Goal: Task Accomplishment & Management: Complete application form

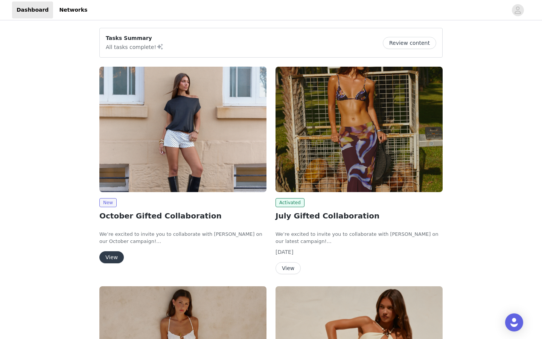
click at [110, 258] on button "View" at bounding box center [111, 257] width 24 height 12
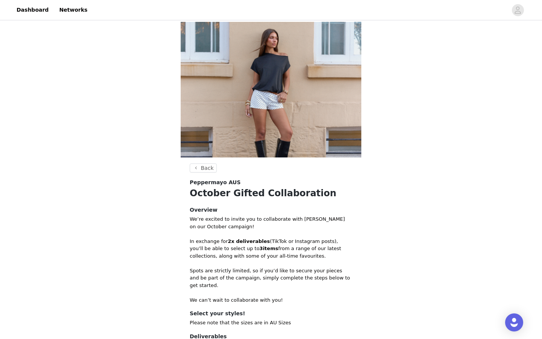
scroll to position [96, 0]
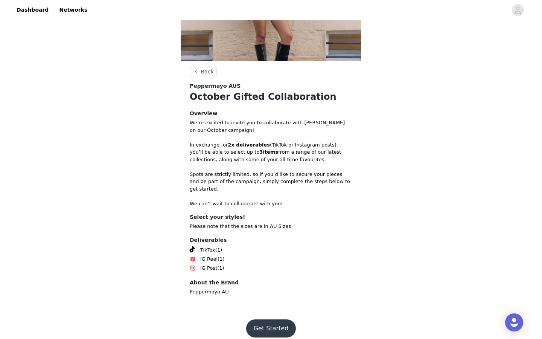
click at [289, 320] on button "Get Started" at bounding box center [271, 328] width 50 height 18
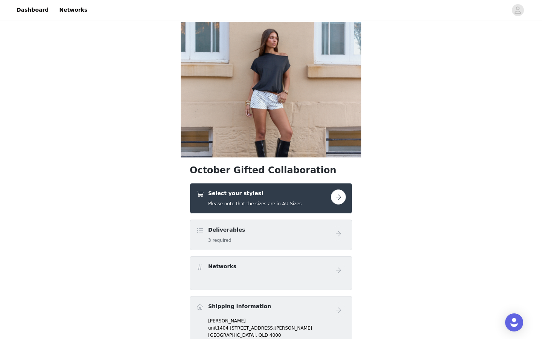
click at [247, 201] on h5 "Please note that the sizes are in AU Sizes" at bounding box center [254, 203] width 93 height 7
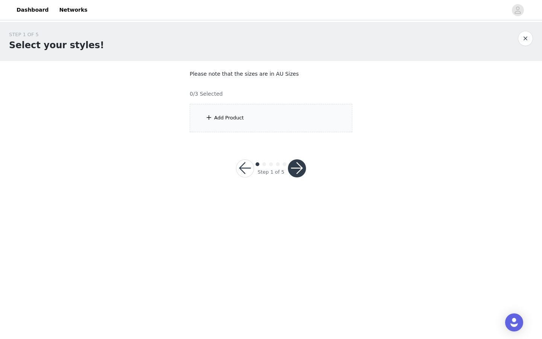
click at [266, 119] on div "Add Product" at bounding box center [271, 118] width 163 height 28
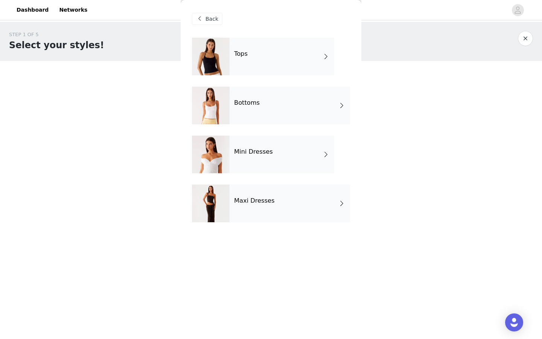
click at [255, 58] on div "Tops" at bounding box center [282, 57] width 105 height 38
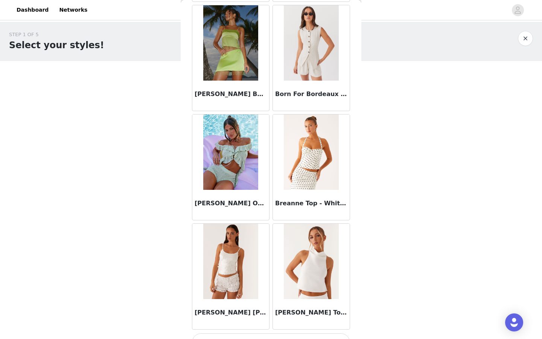
scroll to position [813, 0]
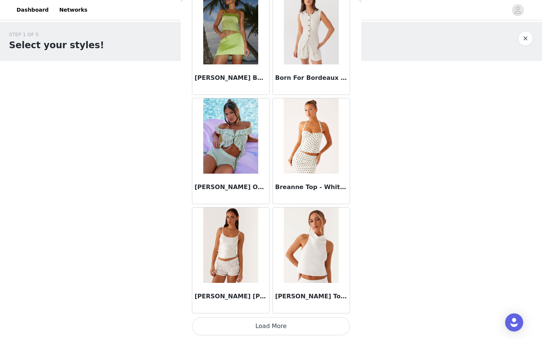
click at [281, 331] on button "Load More" at bounding box center [271, 326] width 158 height 18
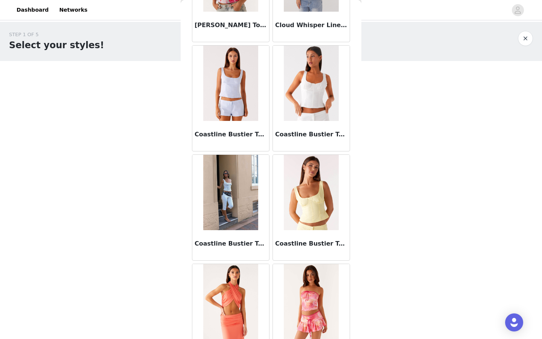
scroll to position [1905, 0]
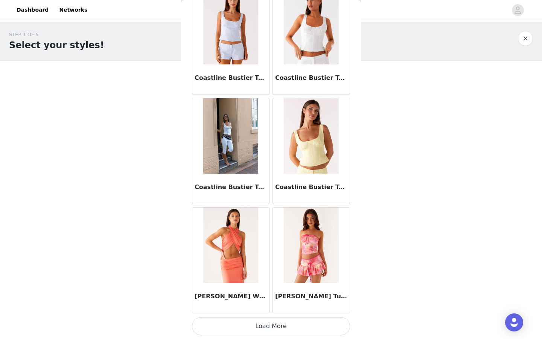
click at [288, 323] on button "Load More" at bounding box center [271, 326] width 158 height 18
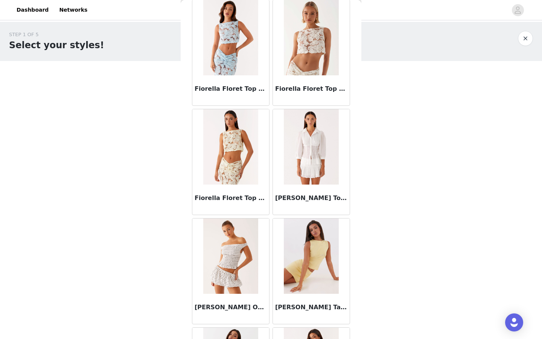
scroll to position [2997, 0]
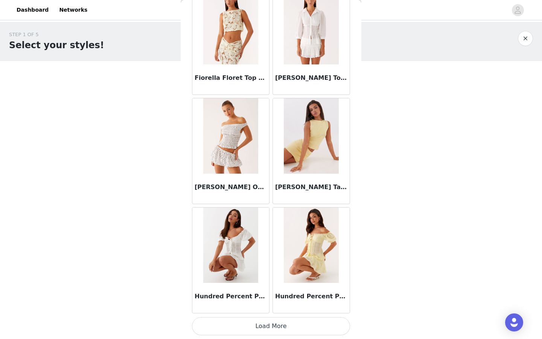
click at [309, 327] on button "Load More" at bounding box center [271, 326] width 158 height 18
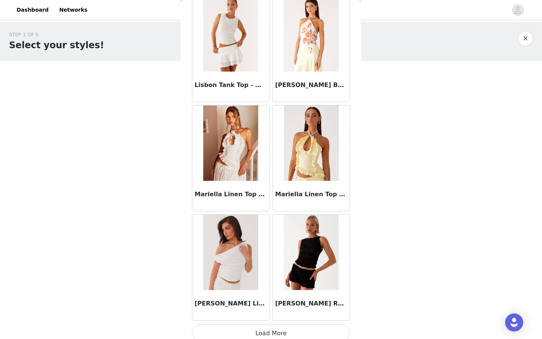
scroll to position [4089, 0]
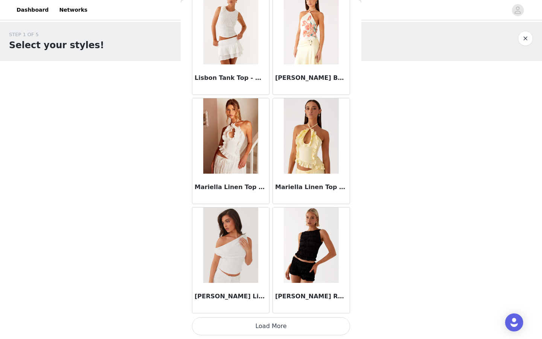
click at [279, 332] on button "Load More" at bounding box center [271, 326] width 158 height 18
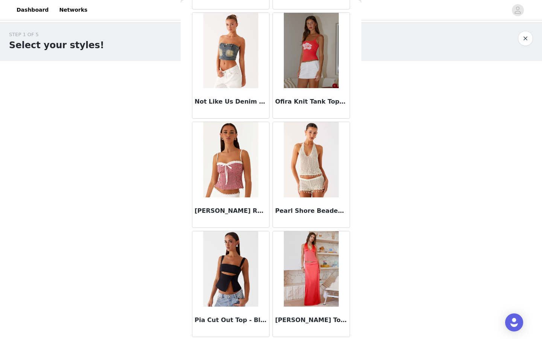
scroll to position [5181, 0]
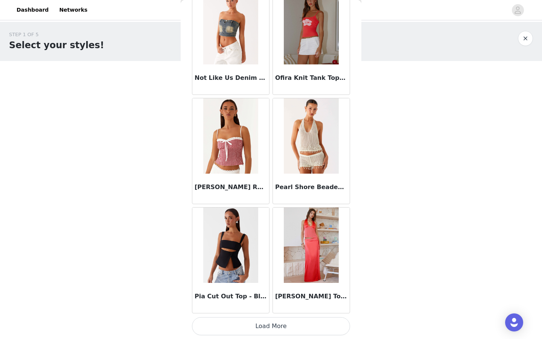
click at [287, 329] on button "Load More" at bounding box center [271, 326] width 158 height 18
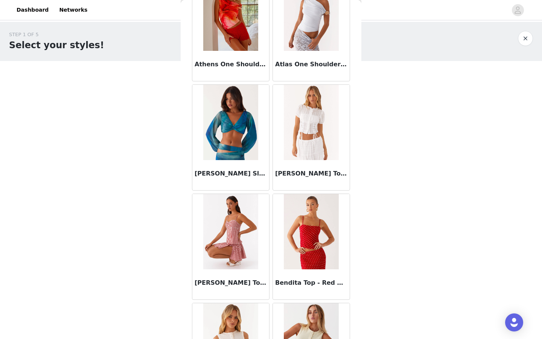
scroll to position [0, 0]
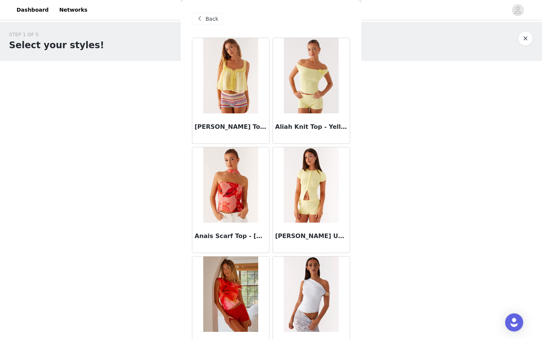
click at [206, 17] on span "Back" at bounding box center [212, 19] width 13 height 8
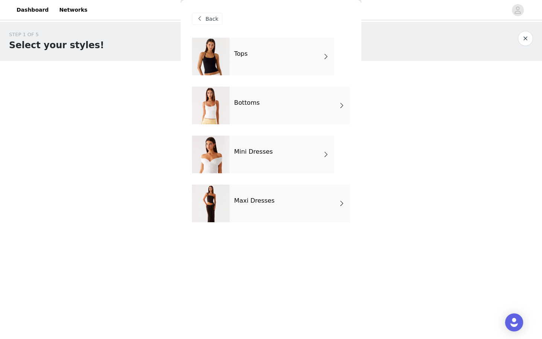
click at [252, 150] on h4 "Mini Dresses" at bounding box center [253, 151] width 39 height 7
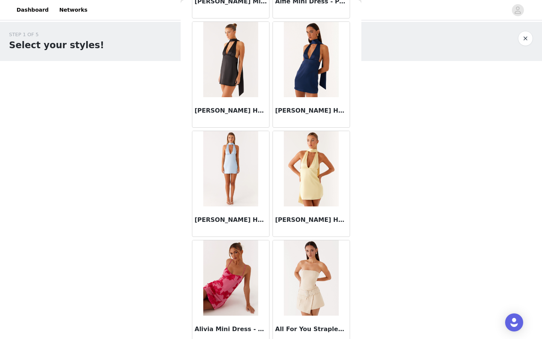
scroll to position [813, 0]
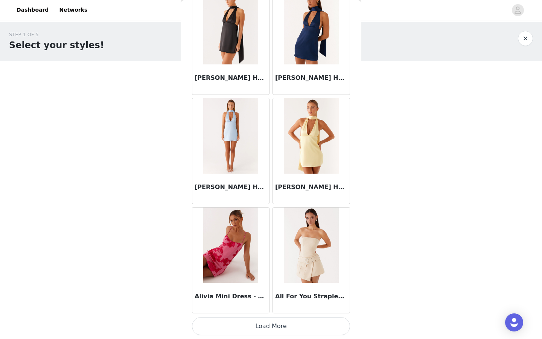
click at [274, 330] on button "Load More" at bounding box center [271, 326] width 158 height 18
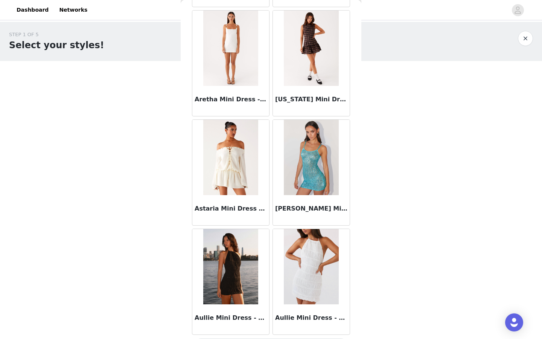
scroll to position [1886, 0]
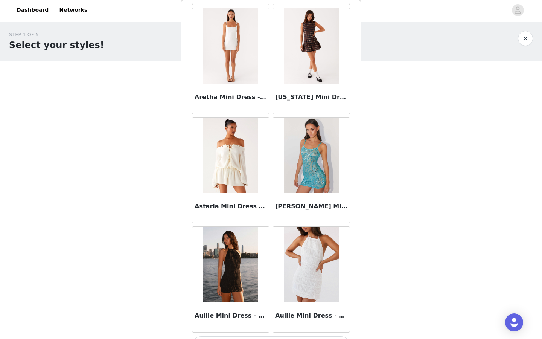
click at [233, 168] on img at bounding box center [230, 154] width 55 height 75
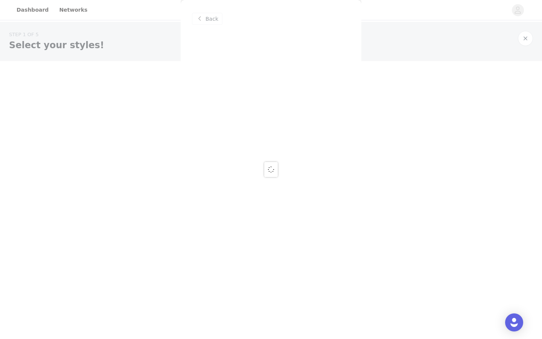
scroll to position [0, 0]
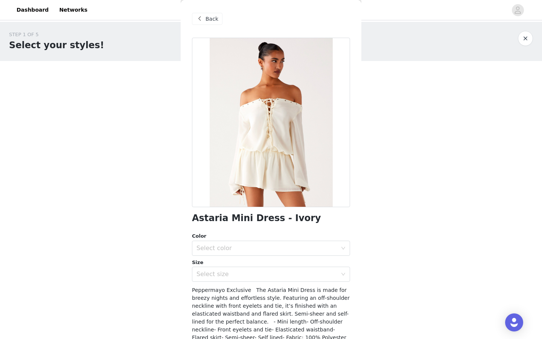
click at [212, 22] on span "Back" at bounding box center [212, 19] width 13 height 8
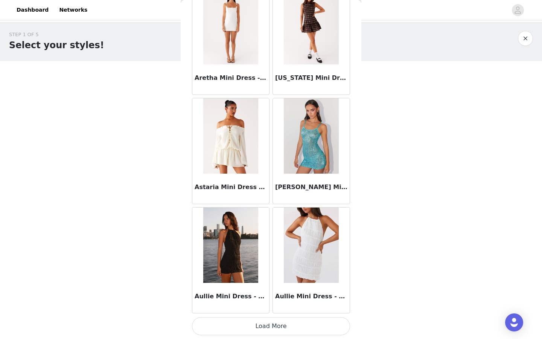
scroll to position [1905, 0]
click at [282, 327] on button "Load More" at bounding box center [271, 326] width 158 height 18
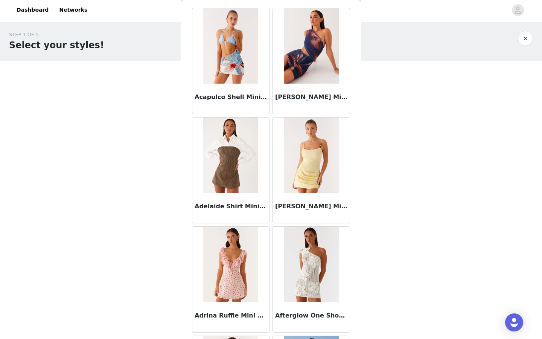
scroll to position [0, 0]
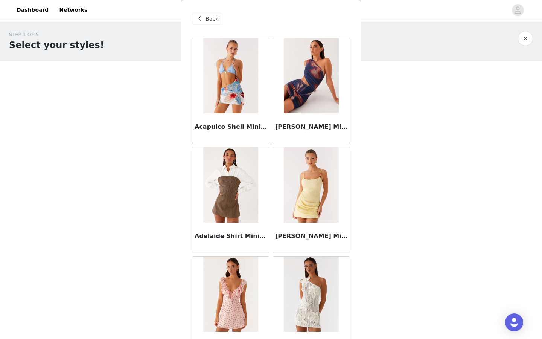
click at [202, 12] on div "Back" at bounding box center [271, 19] width 158 height 38
click at [202, 14] on span at bounding box center [199, 18] width 9 height 9
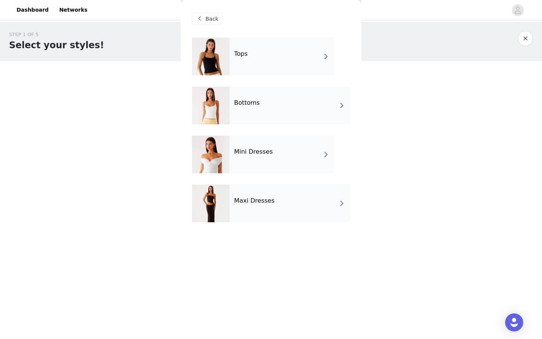
click at [243, 114] on div "Bottoms" at bounding box center [290, 106] width 120 height 38
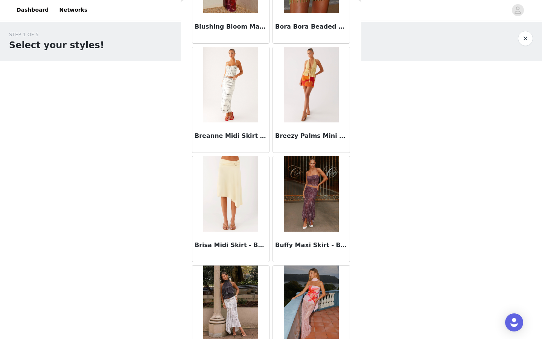
scroll to position [813, 0]
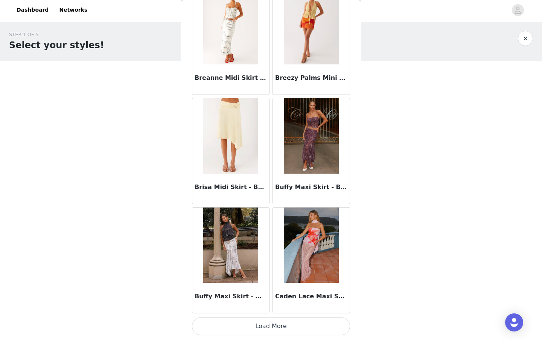
click at [262, 319] on button "Load More" at bounding box center [271, 326] width 158 height 18
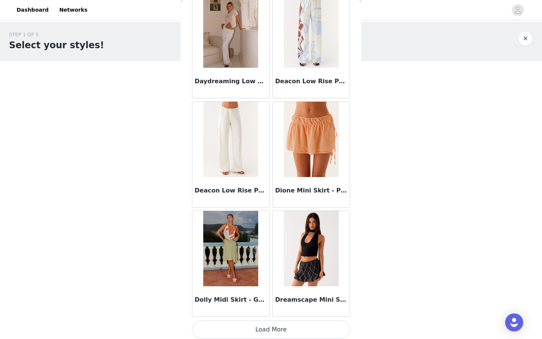
scroll to position [1905, 0]
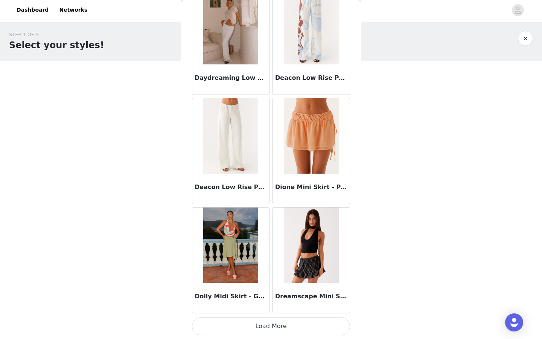
click at [280, 322] on button "Load More" at bounding box center [271, 326] width 158 height 18
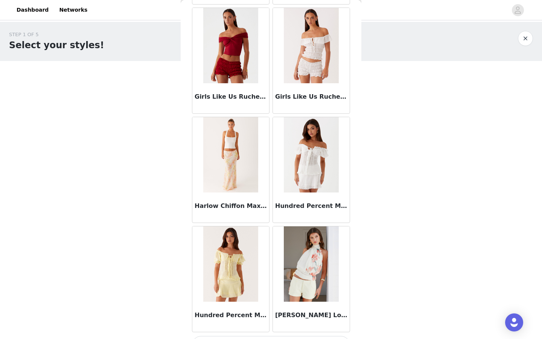
scroll to position [2997, 0]
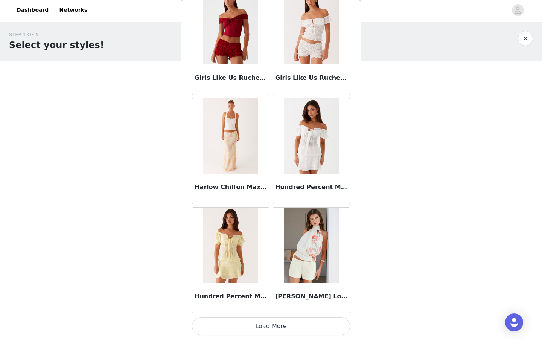
click at [271, 321] on button "Load More" at bounding box center [271, 326] width 158 height 18
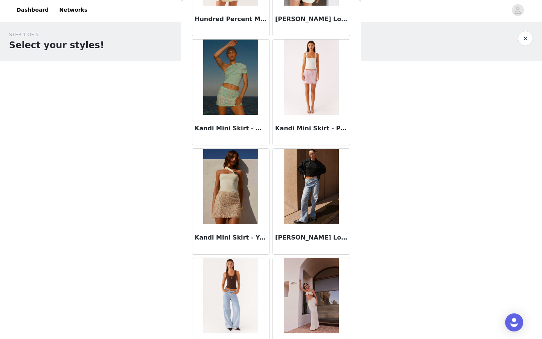
scroll to position [3277, 0]
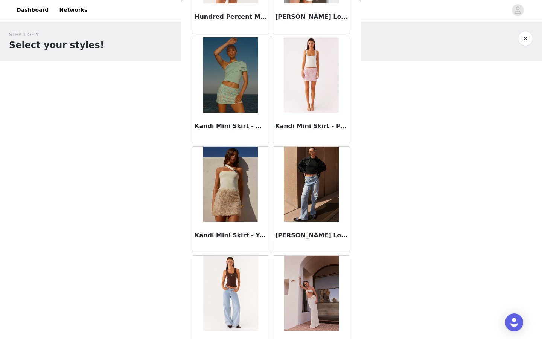
click at [223, 216] on img at bounding box center [230, 183] width 55 height 75
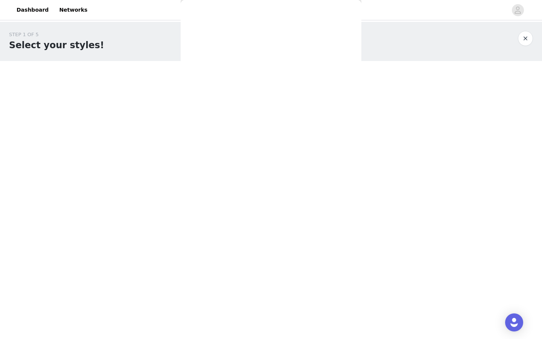
scroll to position [0, 0]
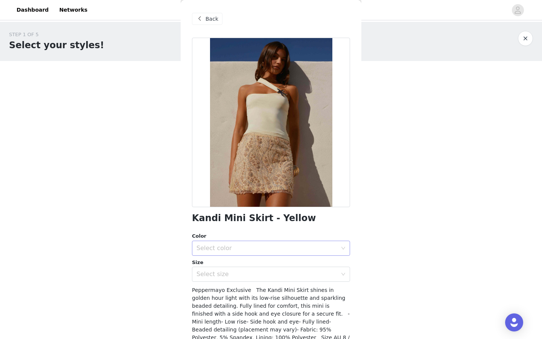
click at [260, 244] on div "Select color" at bounding box center [269, 248] width 144 height 14
click at [260, 264] on li "Yellow" at bounding box center [271, 265] width 158 height 12
click at [258, 274] on div "Select size" at bounding box center [267, 274] width 141 height 8
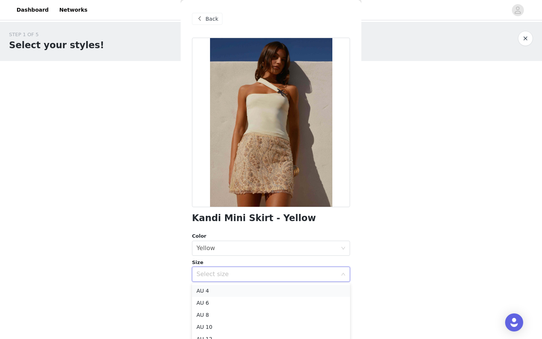
click at [245, 288] on li "AU 4" at bounding box center [271, 291] width 158 height 12
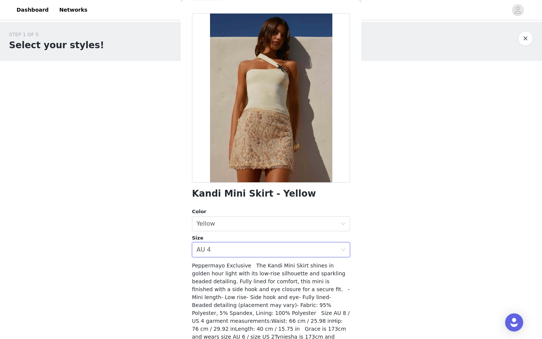
scroll to position [58, 0]
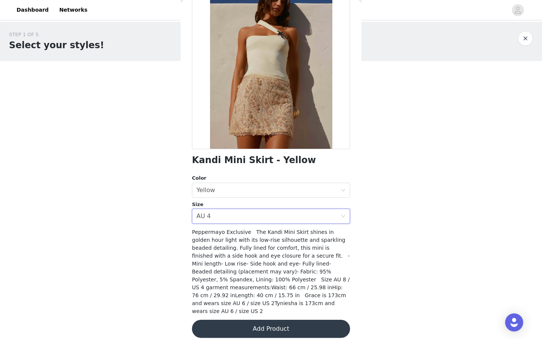
click at [270, 320] on button "Add Product" at bounding box center [271, 329] width 158 height 18
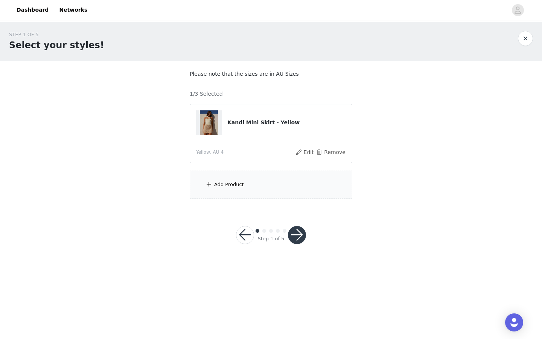
click at [226, 179] on div "Add Product" at bounding box center [271, 185] width 163 height 28
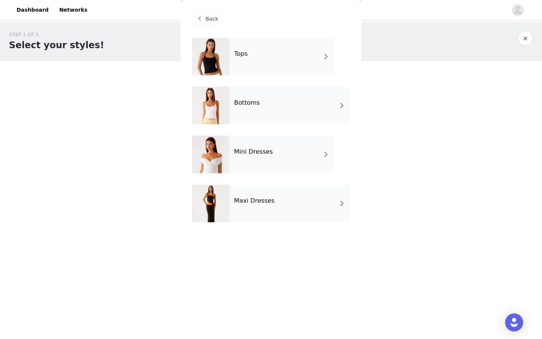
click at [222, 119] on div at bounding box center [211, 106] width 38 height 38
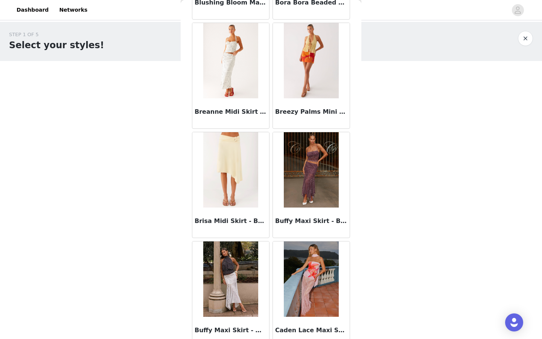
scroll to position [813, 0]
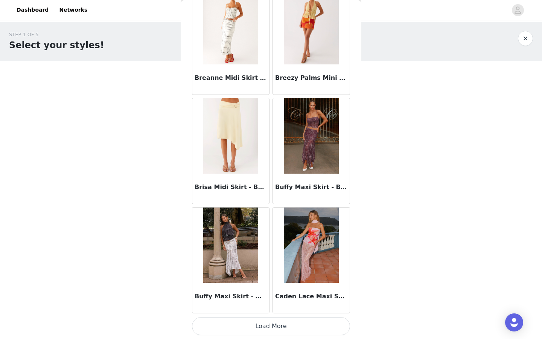
click at [258, 324] on button "Load More" at bounding box center [271, 326] width 158 height 18
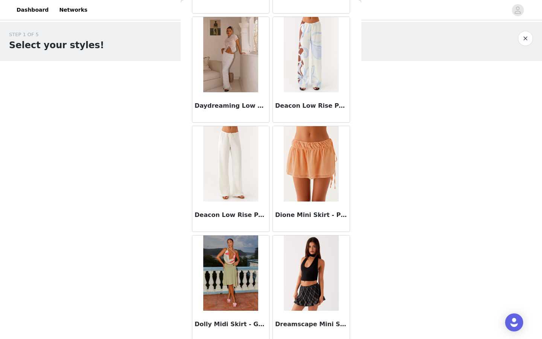
scroll to position [1905, 0]
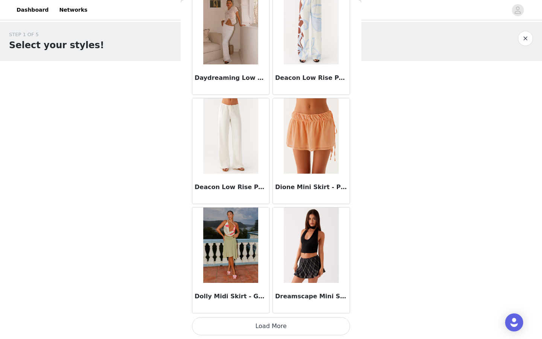
click at [276, 326] on button "Load More" at bounding box center [271, 326] width 158 height 18
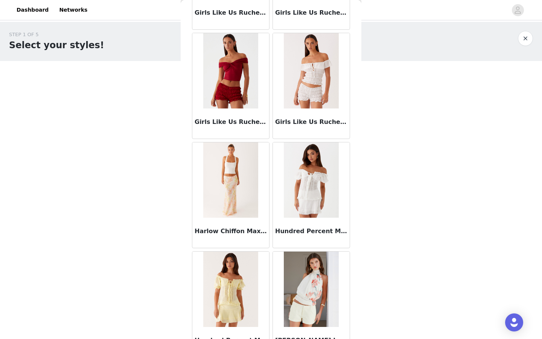
scroll to position [2997, 0]
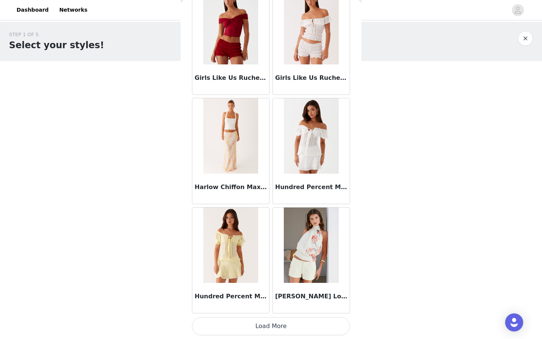
click at [290, 325] on button "Load More" at bounding box center [271, 326] width 158 height 18
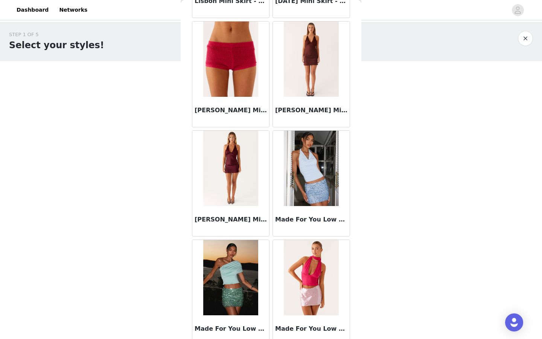
scroll to position [4089, 0]
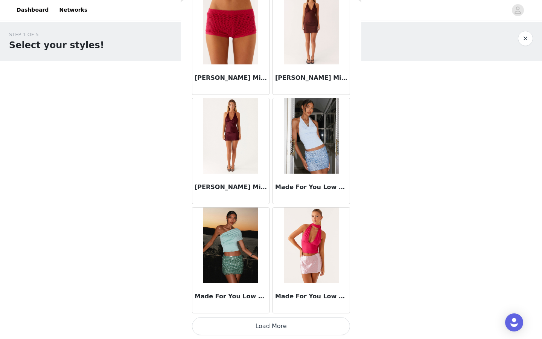
click at [276, 325] on button "Load More" at bounding box center [271, 326] width 158 height 18
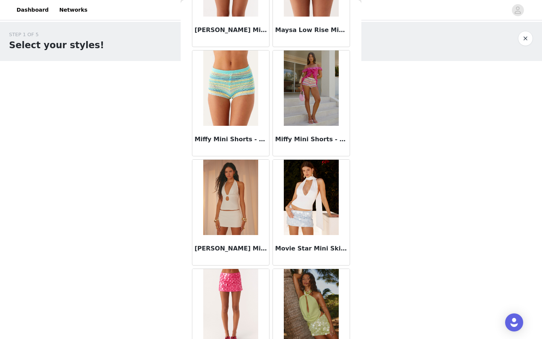
scroll to position [4926, 0]
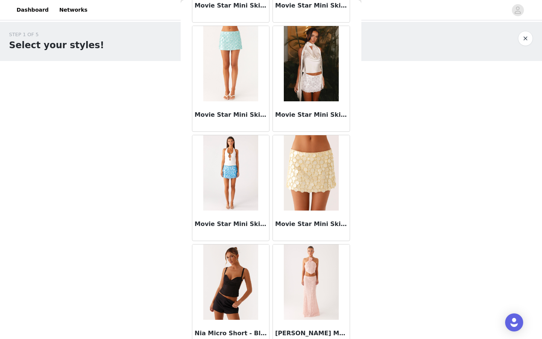
click at [296, 86] on img at bounding box center [311, 63] width 55 height 75
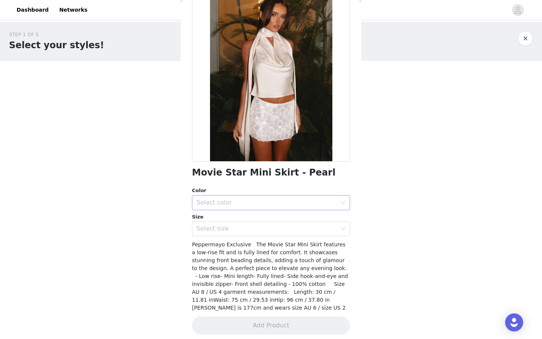
scroll to position [45, 0]
click at [255, 196] on div "Select color" at bounding box center [269, 203] width 144 height 14
click at [244, 217] on li "Pearl" at bounding box center [271, 219] width 158 height 12
click at [244, 230] on div "Select size" at bounding box center [267, 229] width 141 height 8
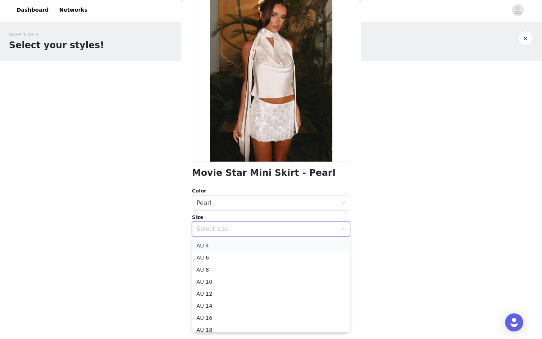
click at [223, 242] on li "AU 4" at bounding box center [271, 245] width 158 height 12
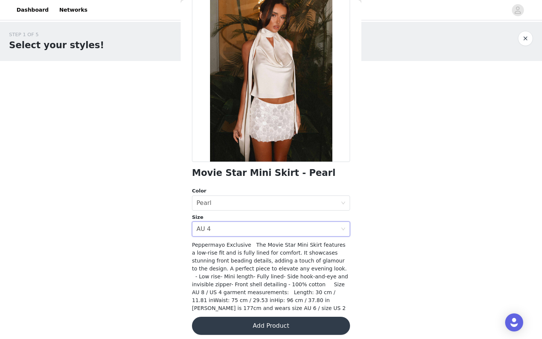
scroll to position [50, 0]
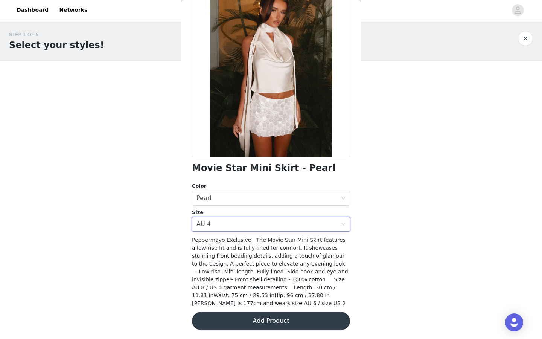
click at [281, 327] on button "Add Product" at bounding box center [271, 321] width 158 height 18
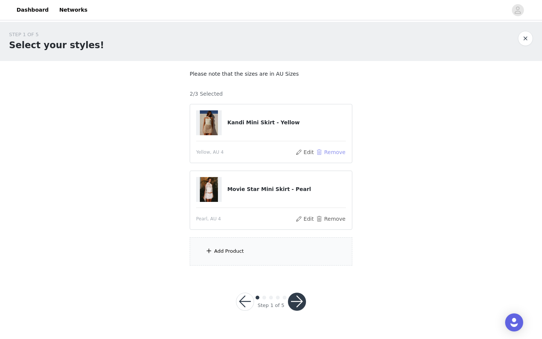
click at [320, 151] on button "Remove" at bounding box center [331, 152] width 30 height 9
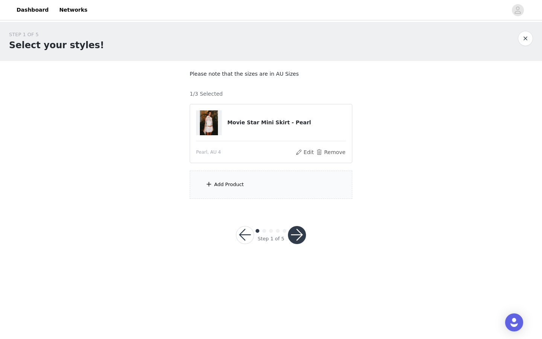
click at [261, 181] on div "Add Product" at bounding box center [271, 185] width 163 height 28
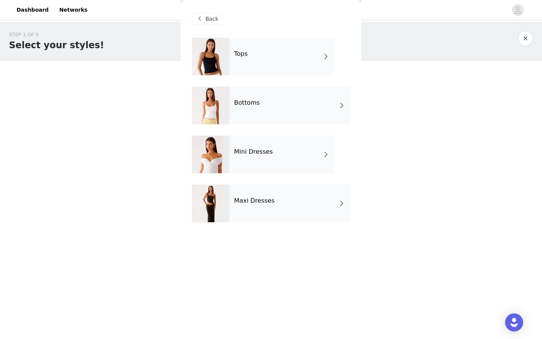
click at [252, 194] on div "Maxi Dresses" at bounding box center [290, 203] width 120 height 38
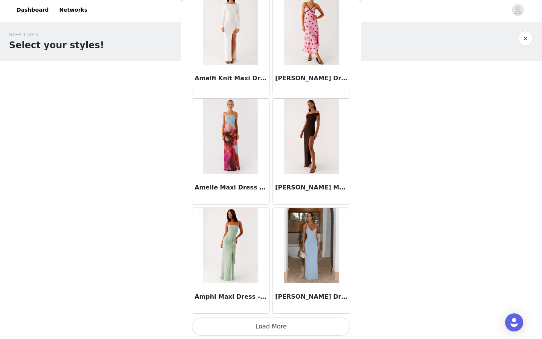
scroll to position [813, 0]
click at [270, 326] on button "Load More" at bounding box center [271, 326] width 158 height 18
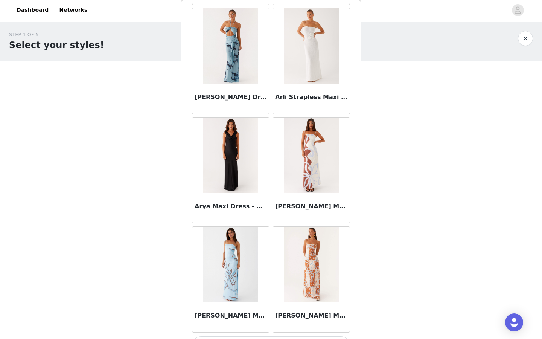
scroll to position [1905, 0]
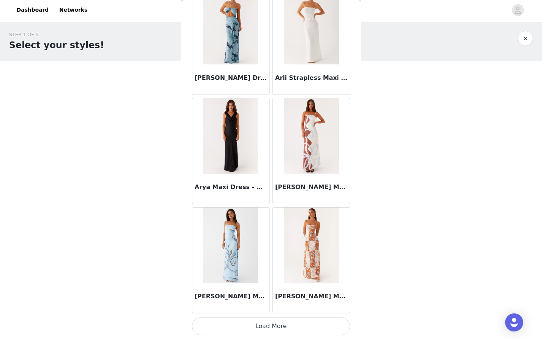
click at [279, 329] on button "Load More" at bounding box center [271, 326] width 158 height 18
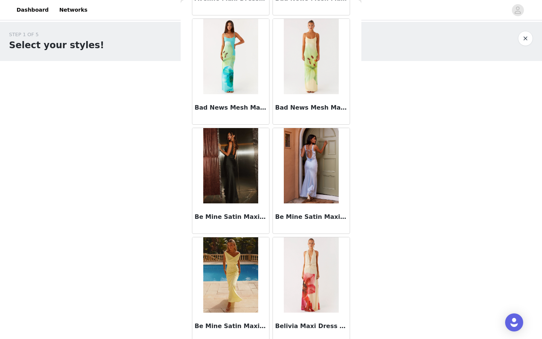
scroll to position [2997, 0]
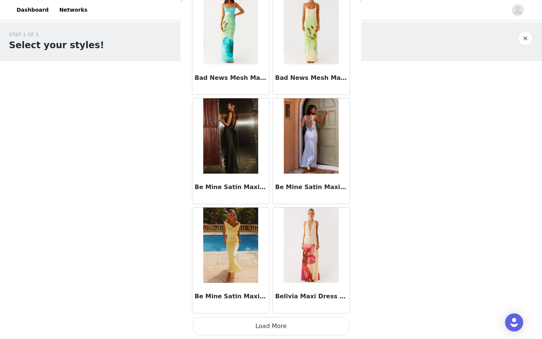
click at [278, 328] on button "Load More" at bounding box center [271, 326] width 158 height 18
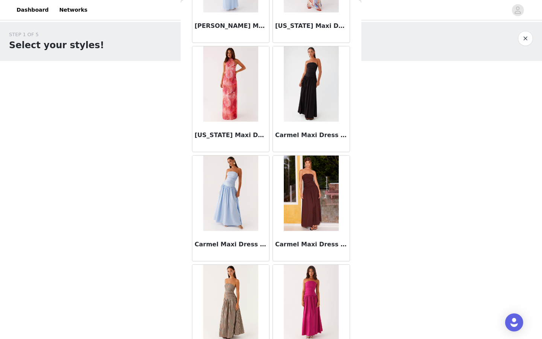
scroll to position [4089, 0]
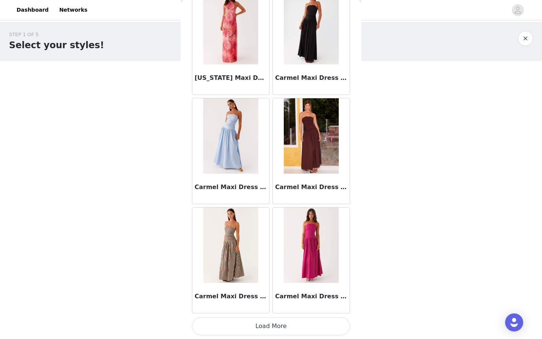
click at [279, 322] on button "Load More" at bounding box center [271, 326] width 158 height 18
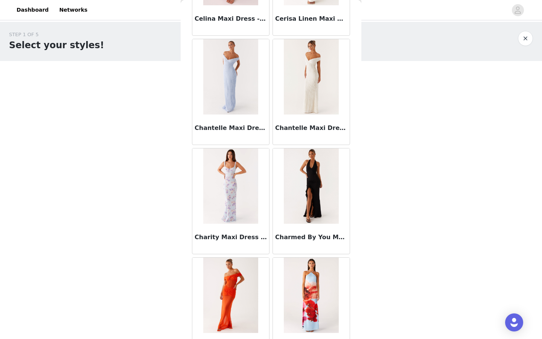
scroll to position [5181, 0]
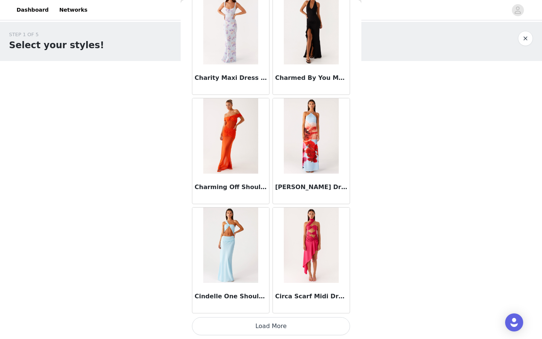
click at [284, 323] on button "Load More" at bounding box center [271, 326] width 158 height 18
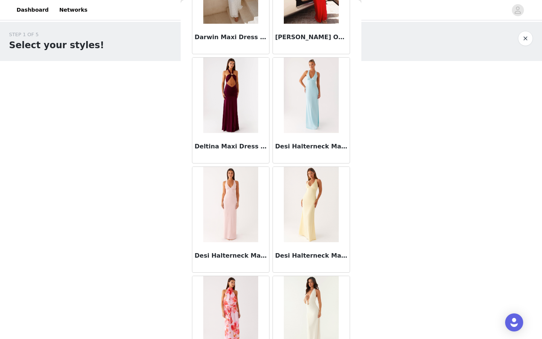
scroll to position [6273, 0]
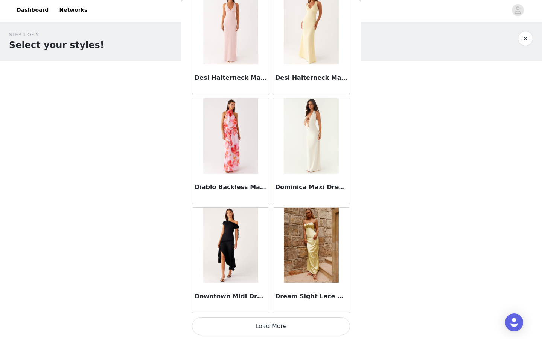
click at [279, 329] on button "Load More" at bounding box center [271, 326] width 158 height 18
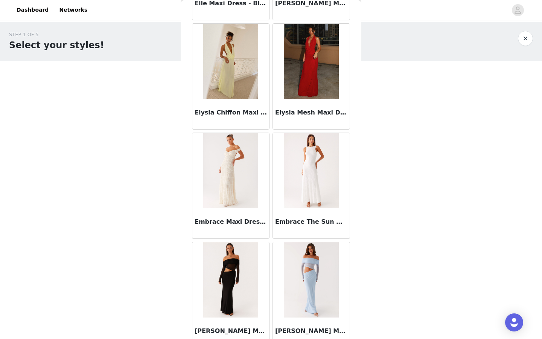
scroll to position [7365, 0]
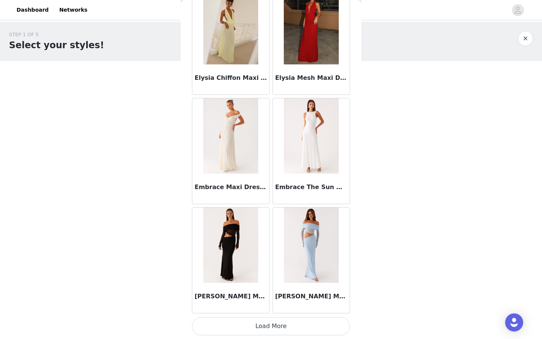
click at [283, 323] on button "Load More" at bounding box center [271, 326] width 158 height 18
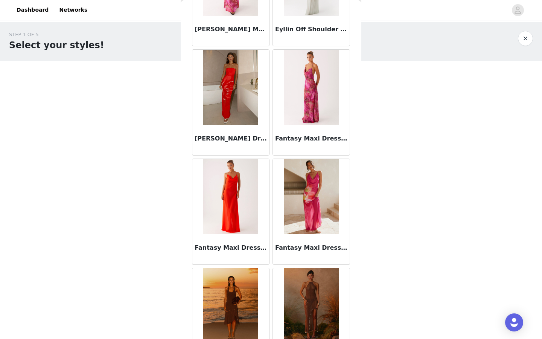
scroll to position [8457, 0]
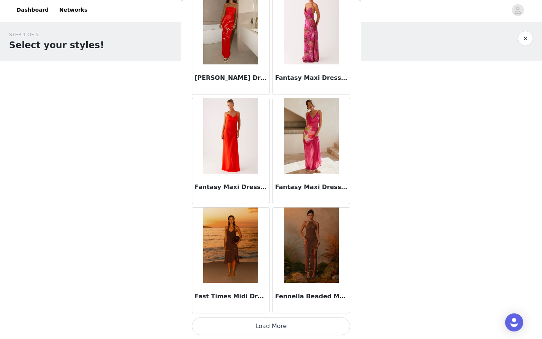
click at [279, 325] on button "Load More" at bounding box center [271, 326] width 158 height 18
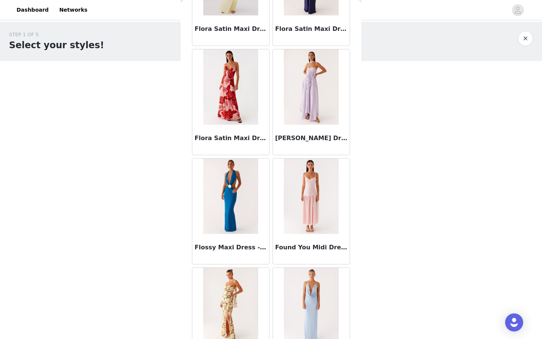
scroll to position [9549, 0]
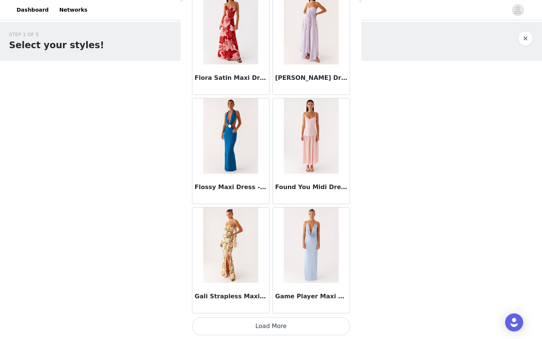
click at [273, 329] on button "Load More" at bounding box center [271, 326] width 158 height 18
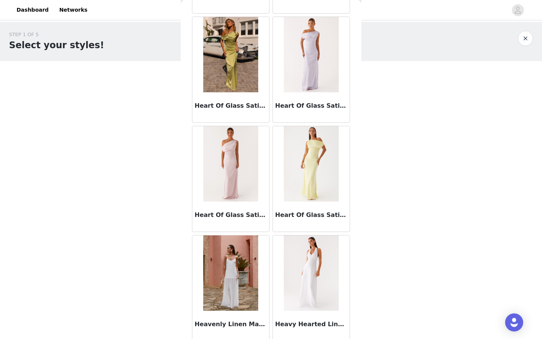
scroll to position [10641, 0]
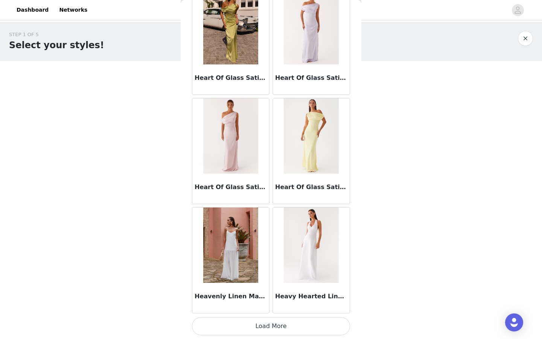
click at [276, 328] on button "Load More" at bounding box center [271, 326] width 158 height 18
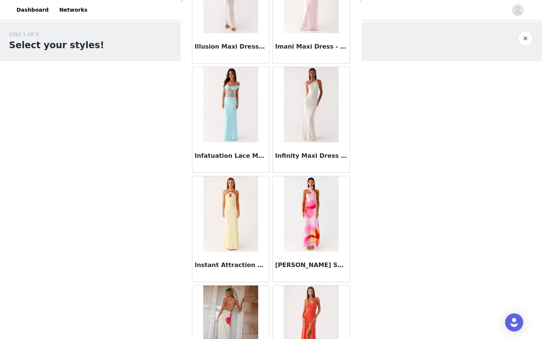
scroll to position [11732, 0]
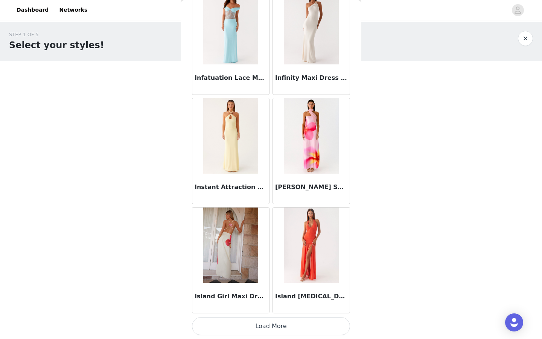
click at [279, 326] on button "Load More" at bounding box center [271, 326] width 158 height 18
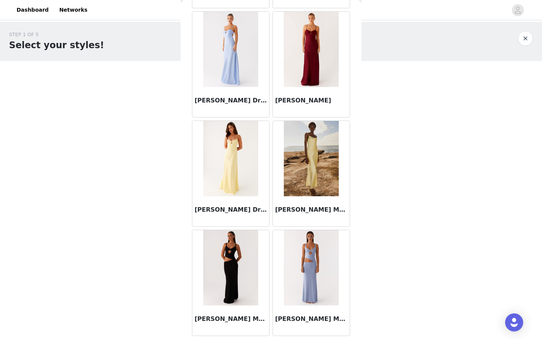
scroll to position [12824, 0]
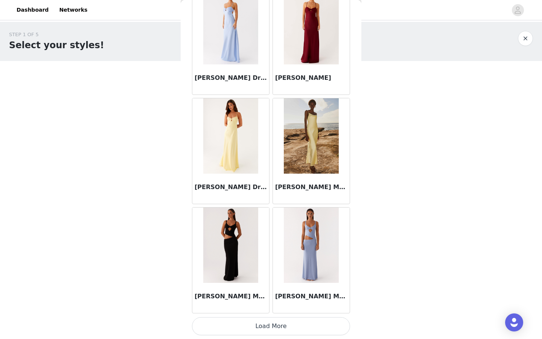
click at [276, 324] on button "Load More" at bounding box center [271, 326] width 158 height 18
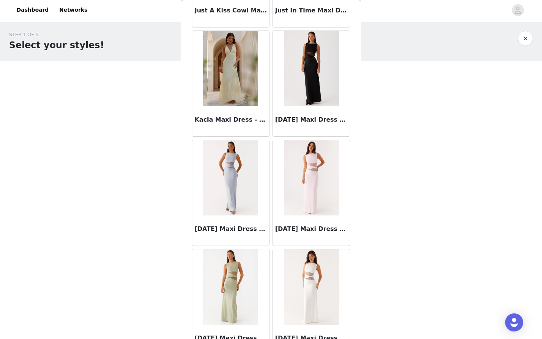
scroll to position [13916, 0]
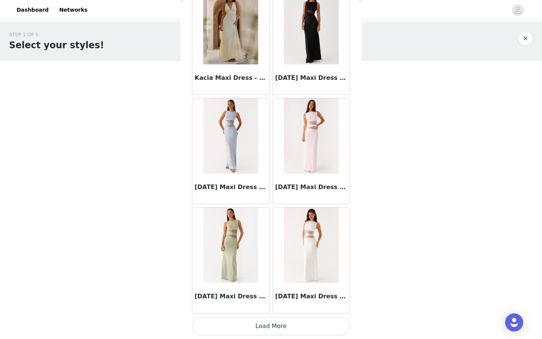
click at [286, 321] on button "Load More" at bounding box center [271, 326] width 158 height 18
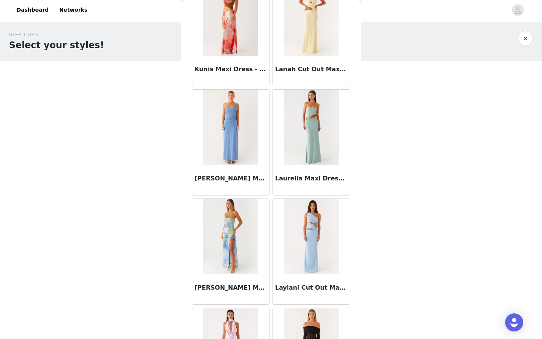
scroll to position [15008, 0]
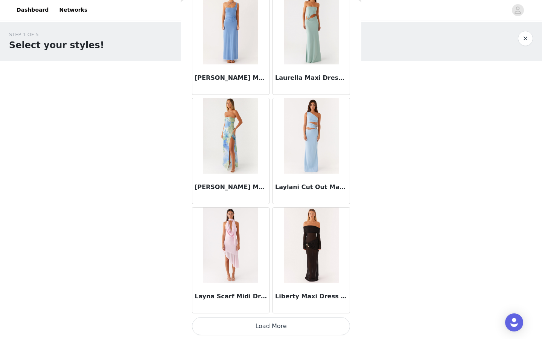
click at [277, 328] on button "Load More" at bounding box center [271, 326] width 158 height 18
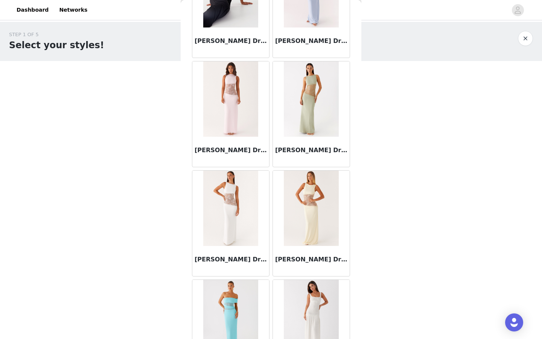
scroll to position [16100, 0]
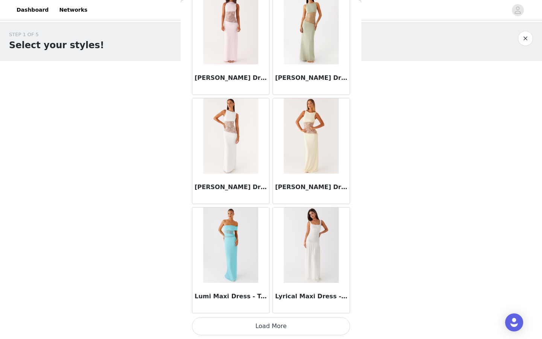
click at [277, 331] on button "Load More" at bounding box center [271, 326] width 158 height 18
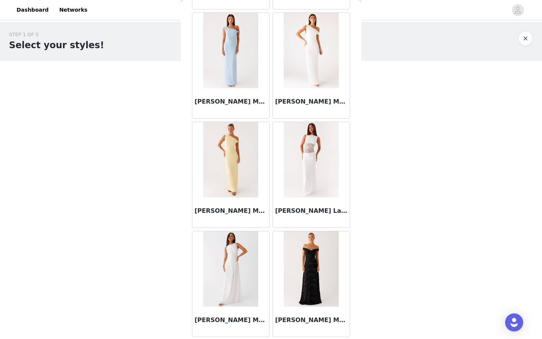
scroll to position [17192, 0]
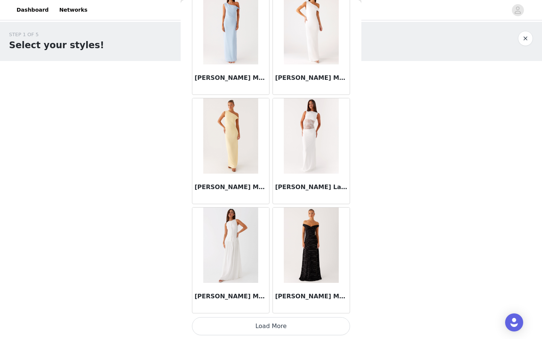
click at [274, 332] on button "Load More" at bounding box center [271, 326] width 158 height 18
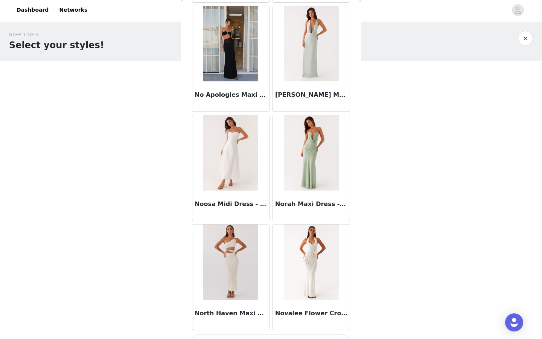
scroll to position [18284, 0]
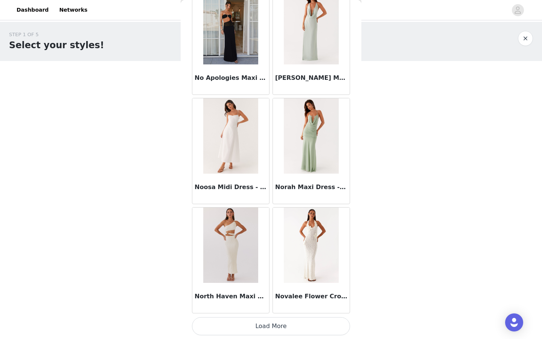
click at [266, 326] on button "Load More" at bounding box center [271, 326] width 158 height 18
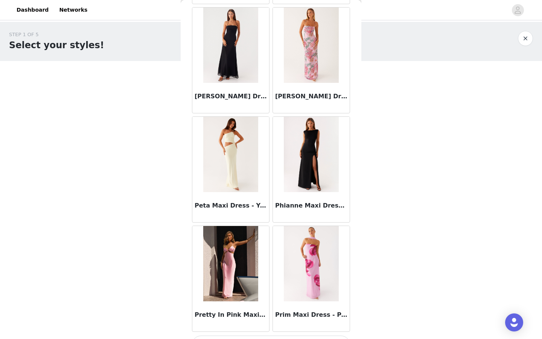
scroll to position [19376, 0]
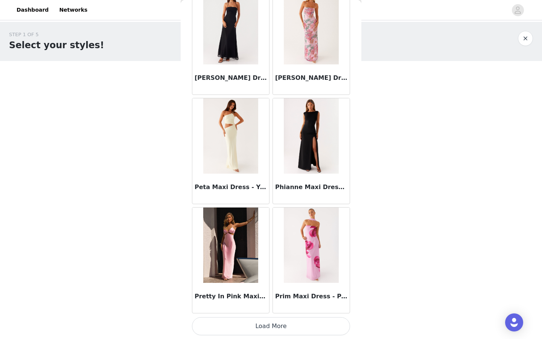
click at [279, 323] on button "Load More" at bounding box center [271, 326] width 158 height 18
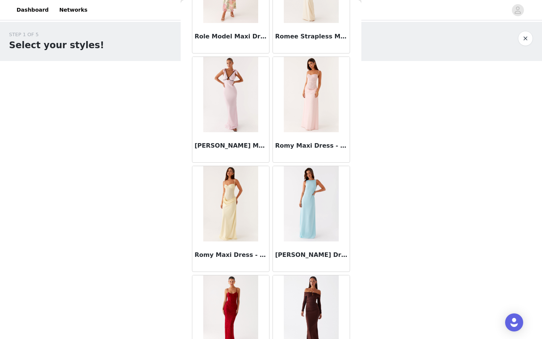
scroll to position [20468, 0]
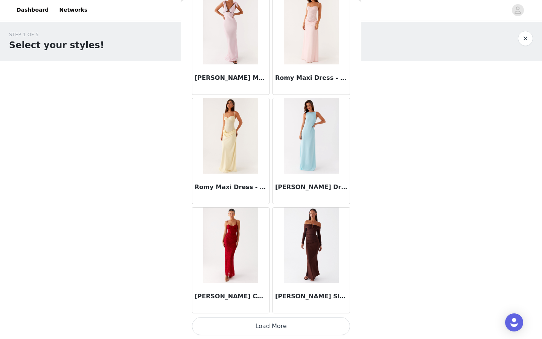
click at [281, 320] on button "Load More" at bounding box center [271, 326] width 158 height 18
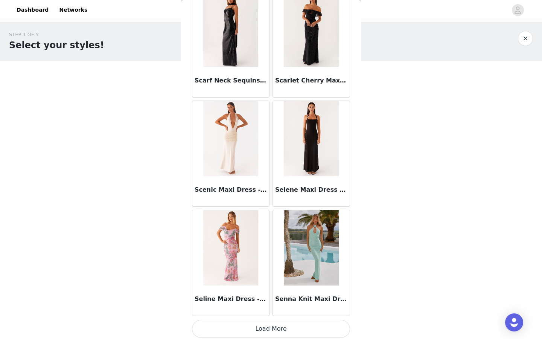
scroll to position [21560, 0]
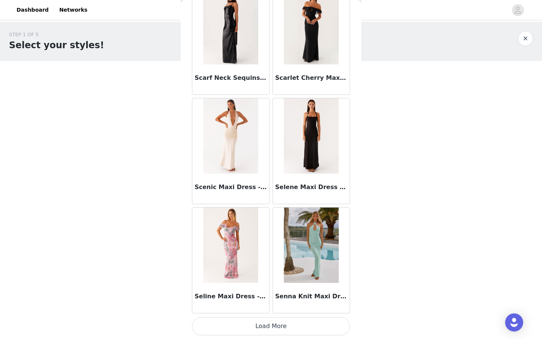
click at [273, 332] on button "Load More" at bounding box center [271, 326] width 158 height 18
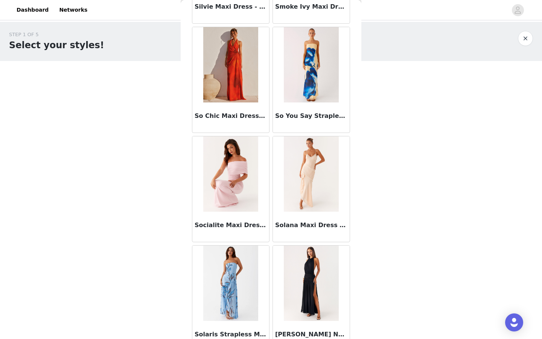
scroll to position [22652, 0]
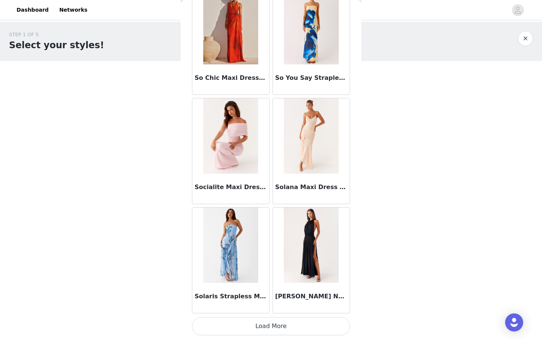
click at [283, 320] on button "Load More" at bounding box center [271, 326] width 158 height 18
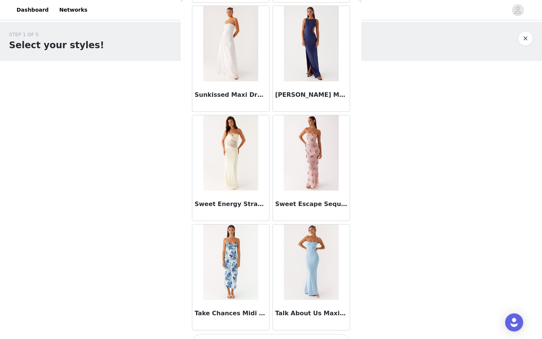
scroll to position [23744, 0]
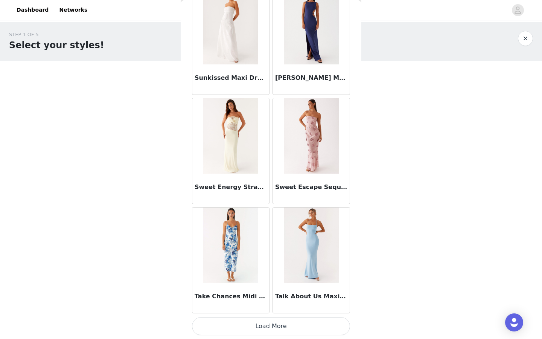
click at [276, 325] on button "Load More" at bounding box center [271, 326] width 158 height 18
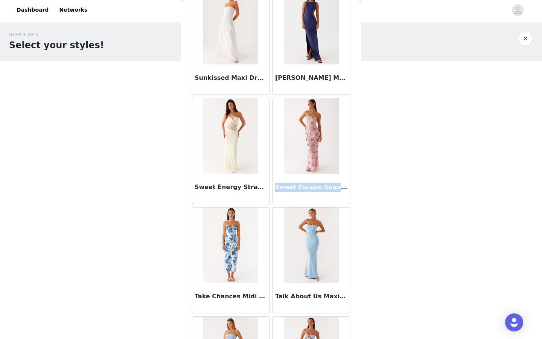
drag, startPoint x: 277, startPoint y: 187, endPoint x: 336, endPoint y: 188, distance: 59.1
click at [336, 188] on h3 "Sweet Escape Sequin Maxi Dress - Baby Pink" at bounding box center [311, 187] width 72 height 9
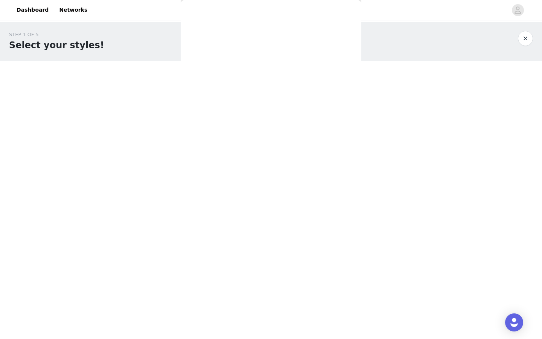
scroll to position [0, 0]
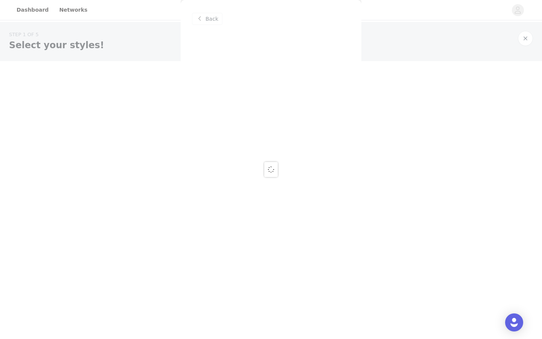
copy h3 "Sweet Escape Sequin"
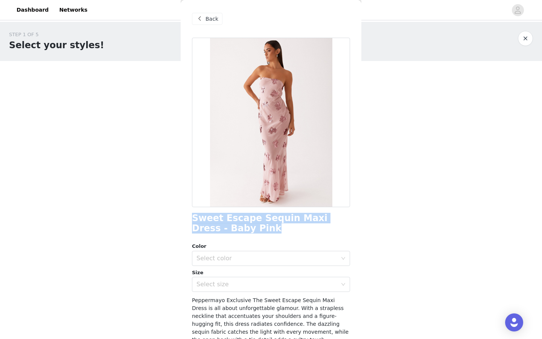
drag, startPoint x: 193, startPoint y: 218, endPoint x: 239, endPoint y: 224, distance: 46.8
click at [240, 225] on h1 "Sweet Escape Sequin Maxi Dress - Baby Pink" at bounding box center [271, 223] width 158 height 20
copy h1 "Sweet Escape Sequin Maxi Dress - Baby Pink"
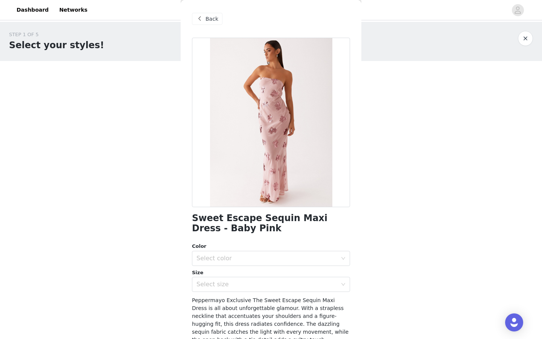
click at [208, 23] on div "Back" at bounding box center [207, 19] width 30 height 12
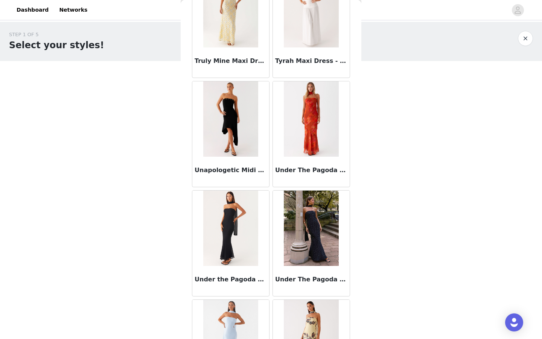
scroll to position [24835, 0]
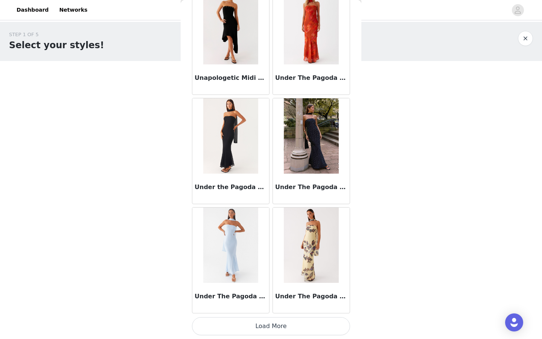
click at [275, 325] on button "Load More" at bounding box center [271, 326] width 158 height 18
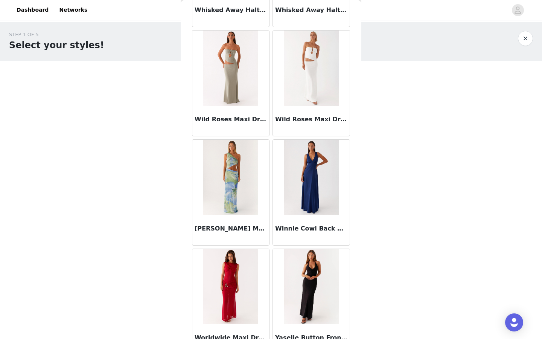
scroll to position [25927, 0]
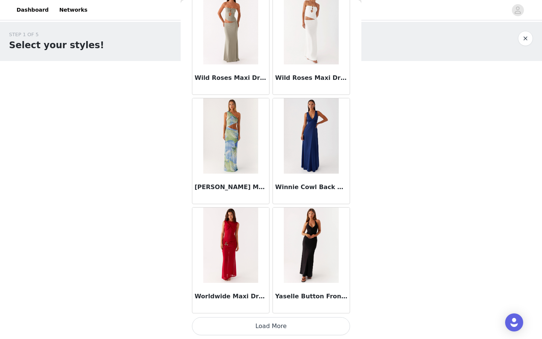
click at [262, 328] on button "Load More" at bounding box center [271, 326] width 158 height 18
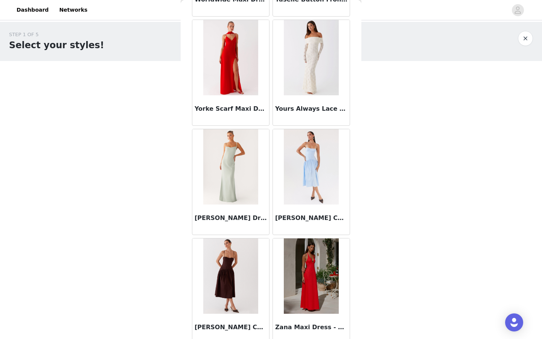
scroll to position [26340, 0]
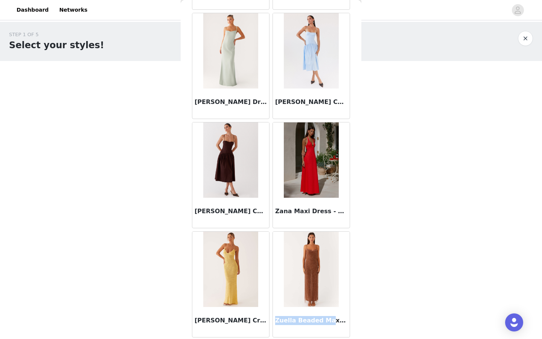
drag, startPoint x: 277, startPoint y: 320, endPoint x: 326, endPoint y: 321, distance: 49.3
click at [326, 321] on h3 "Zuella Beaded Maxi Dress - Chocolate" at bounding box center [311, 320] width 72 height 9
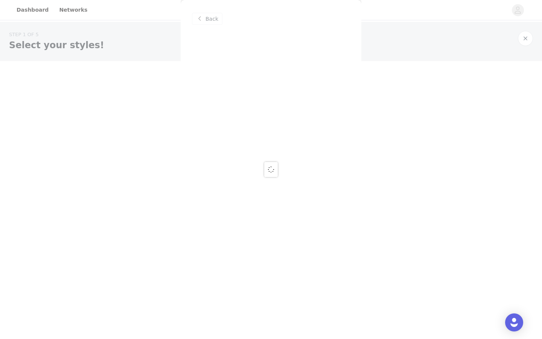
scroll to position [0, 0]
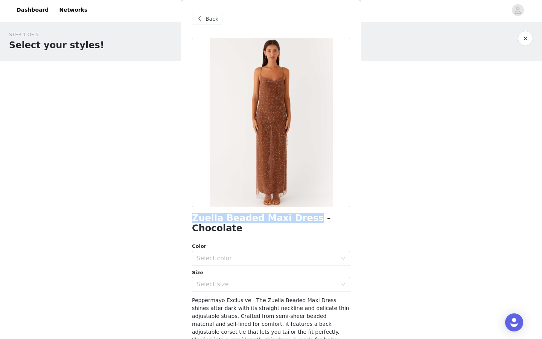
drag, startPoint x: 193, startPoint y: 218, endPoint x: 298, endPoint y: 218, distance: 105.0
click at [298, 220] on h1 "Zuella Beaded Maxi Dress - Chocolate" at bounding box center [271, 223] width 158 height 20
copy h1 "Zuella Beaded Maxi Dress"
click at [263, 255] on div "Select color" at bounding box center [267, 259] width 141 height 8
click at [240, 264] on li "Chocolate" at bounding box center [271, 265] width 158 height 12
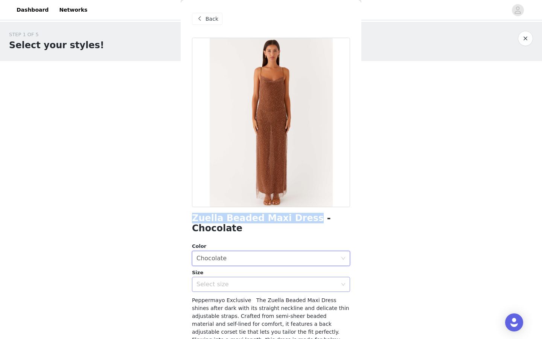
click at [237, 279] on div "Select size" at bounding box center [269, 284] width 144 height 14
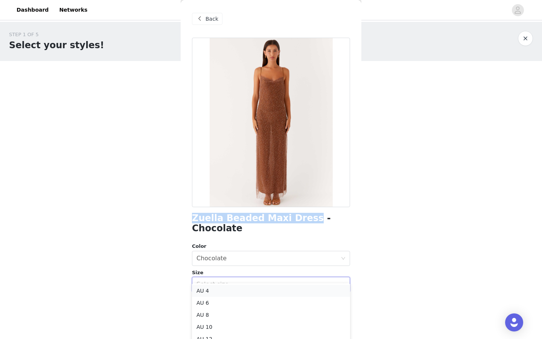
click at [223, 291] on li "AU 4" at bounding box center [271, 291] width 158 height 12
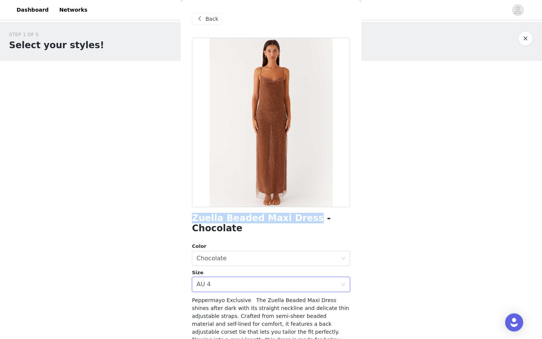
scroll to position [74, 0]
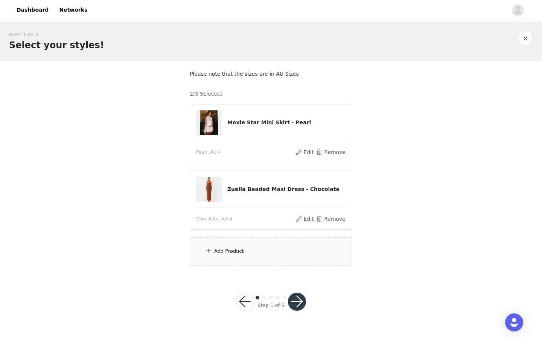
click at [243, 255] on div "Add Product" at bounding box center [271, 251] width 163 height 28
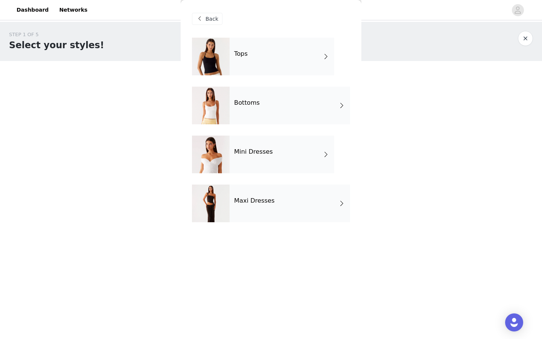
click at [254, 151] on h4 "Mini Dresses" at bounding box center [253, 151] width 39 height 7
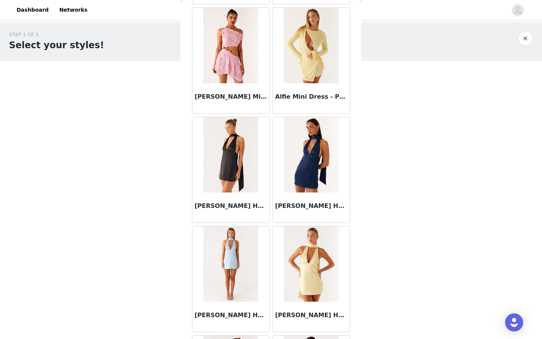
scroll to position [813, 0]
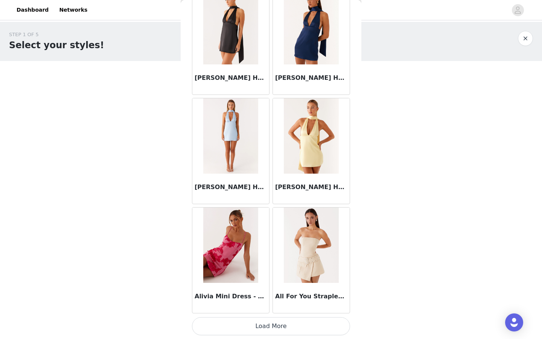
click at [281, 327] on button "Load More" at bounding box center [271, 326] width 158 height 18
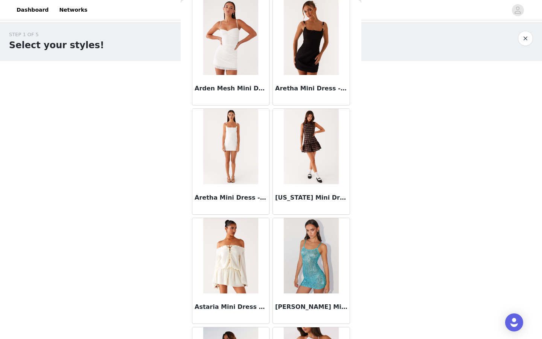
scroll to position [1905, 0]
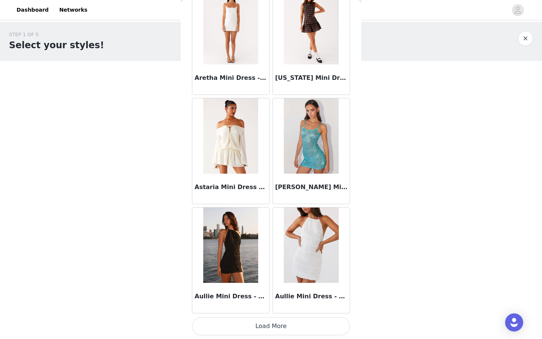
click at [261, 320] on button "Load More" at bounding box center [271, 326] width 158 height 18
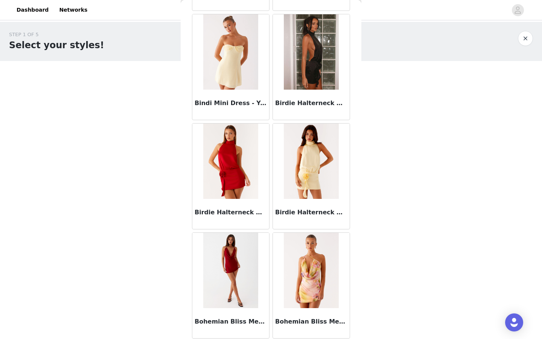
scroll to position [2997, 0]
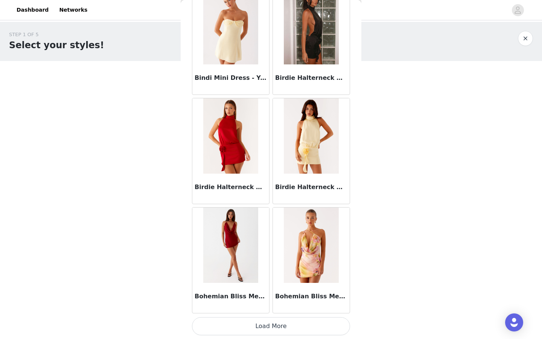
click at [275, 322] on button "Load More" at bounding box center [271, 326] width 158 height 18
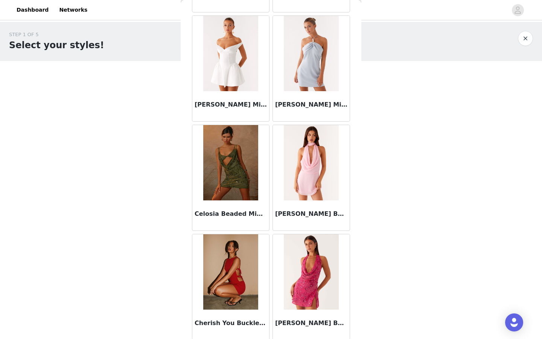
scroll to position [4089, 0]
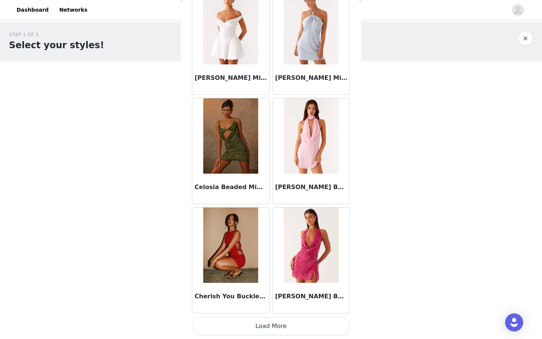
click at [259, 323] on button "Load More" at bounding box center [271, 326] width 158 height 18
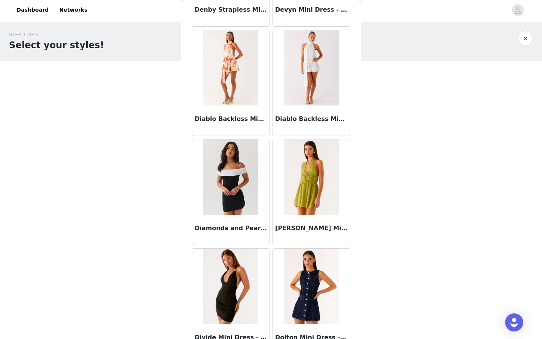
scroll to position [5181, 0]
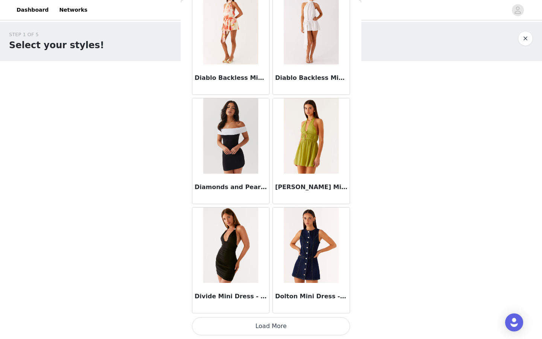
click at [264, 320] on button "Load More" at bounding box center [271, 326] width 158 height 18
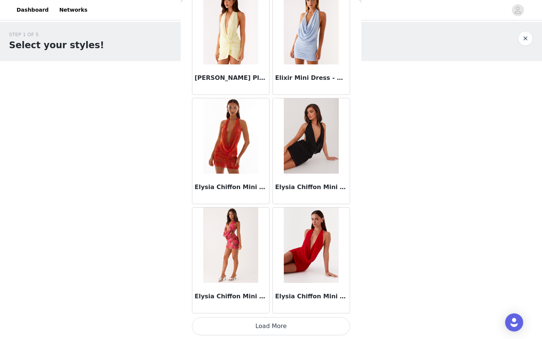
scroll to position [6272, 0]
click at [277, 329] on button "Load More" at bounding box center [271, 326] width 158 height 18
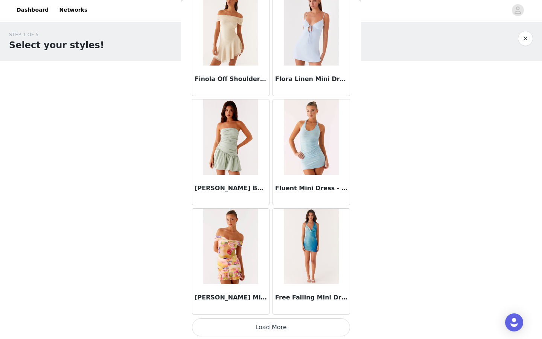
scroll to position [7365, 0]
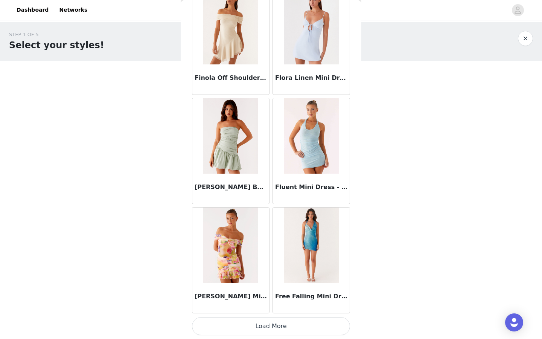
click at [270, 323] on button "Load More" at bounding box center [271, 326] width 158 height 18
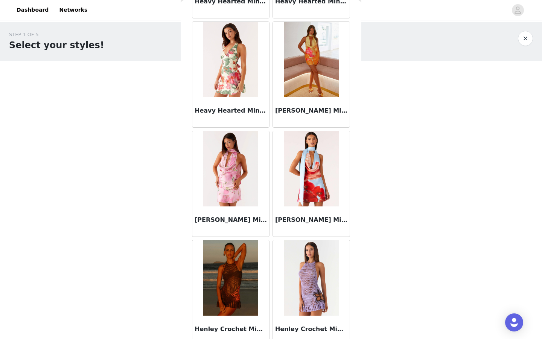
scroll to position [8457, 0]
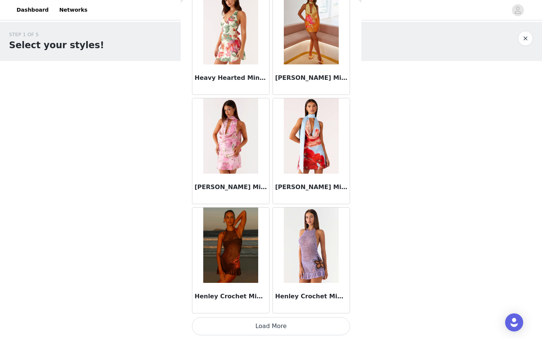
click at [280, 323] on button "Load More" at bounding box center [271, 326] width 158 height 18
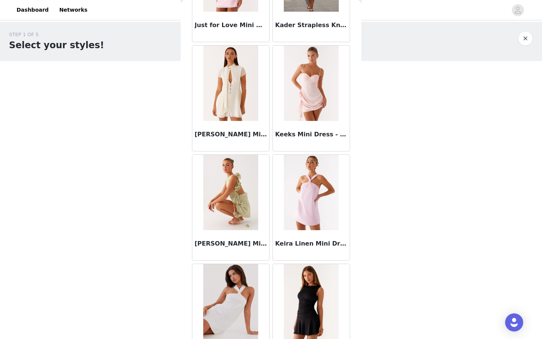
scroll to position [9549, 0]
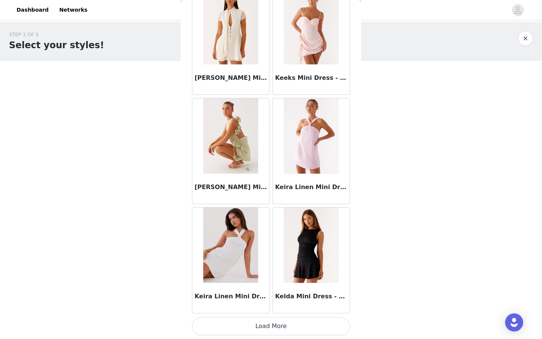
click at [282, 326] on button "Load More" at bounding box center [271, 326] width 158 height 18
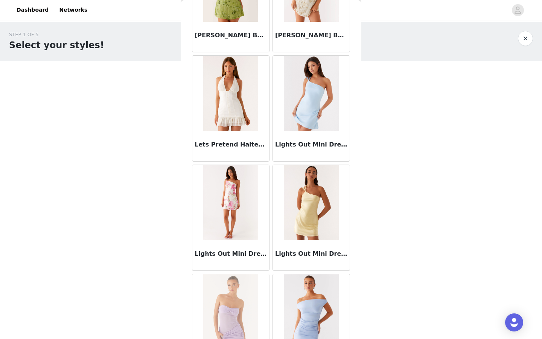
scroll to position [10641, 0]
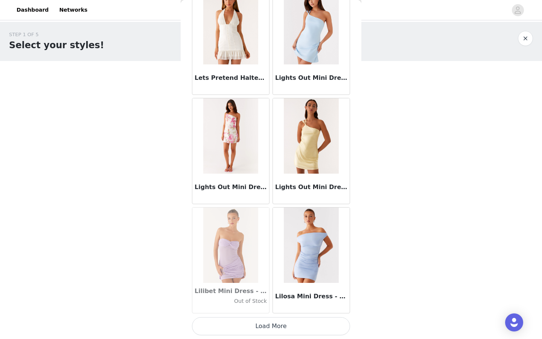
click at [265, 321] on button "Load More" at bounding box center [271, 326] width 158 height 18
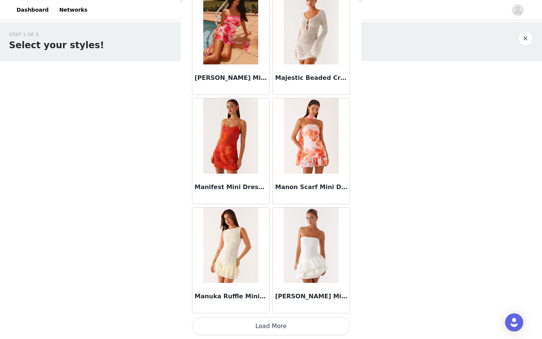
scroll to position [11732, 0]
click at [284, 323] on button "Load More" at bounding box center [271, 326] width 158 height 18
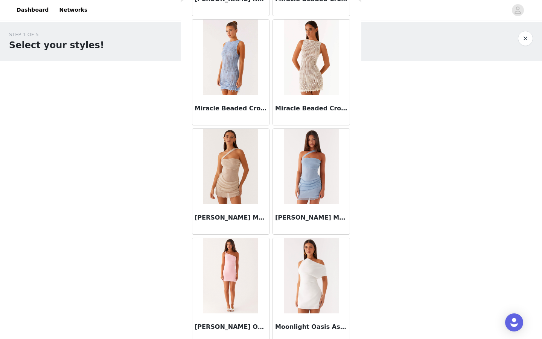
scroll to position [12824, 0]
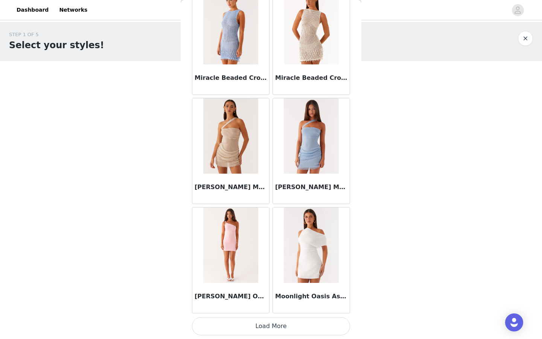
click at [282, 322] on button "Load More" at bounding box center [271, 326] width 158 height 18
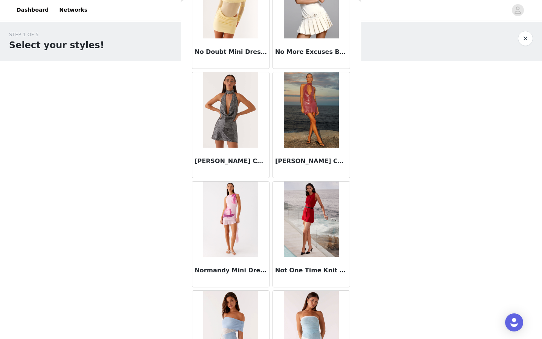
scroll to position [13916, 0]
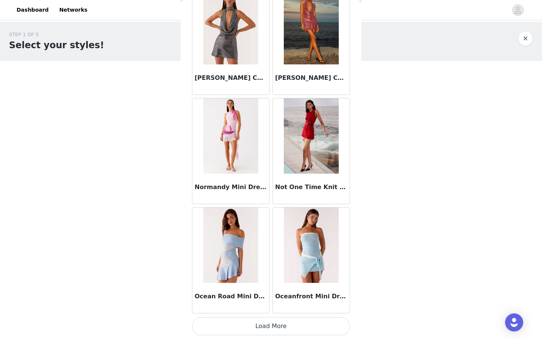
click at [294, 321] on button "Load More" at bounding box center [271, 326] width 158 height 18
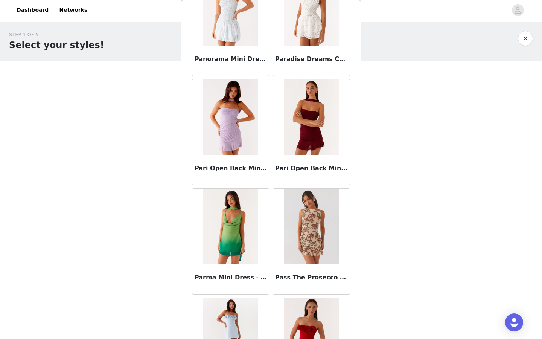
scroll to position [15008, 0]
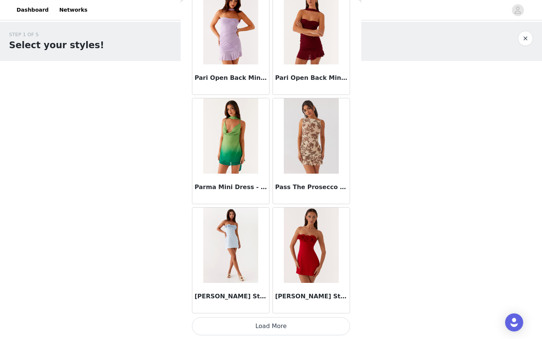
click at [276, 325] on button "Load More" at bounding box center [271, 326] width 158 height 18
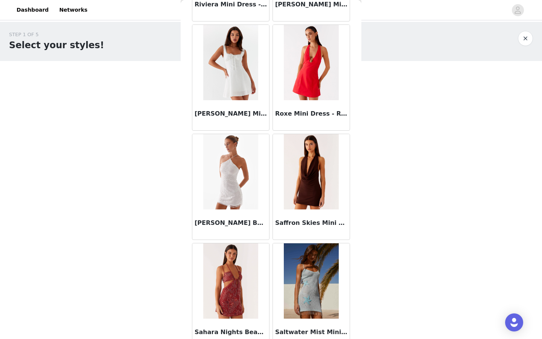
scroll to position [16100, 0]
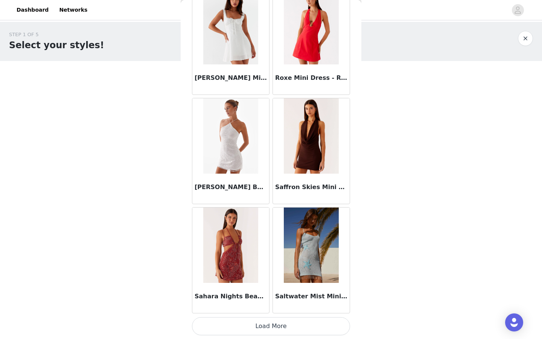
click at [277, 328] on button "Load More" at bounding box center [271, 326] width 158 height 18
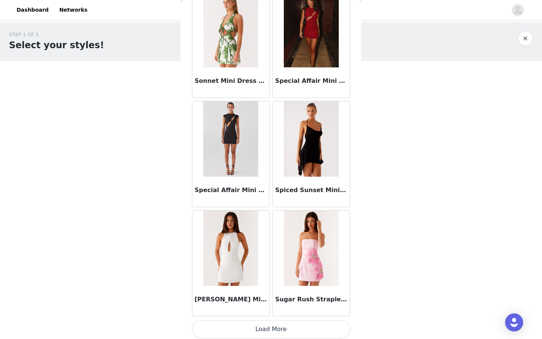
scroll to position [17192, 0]
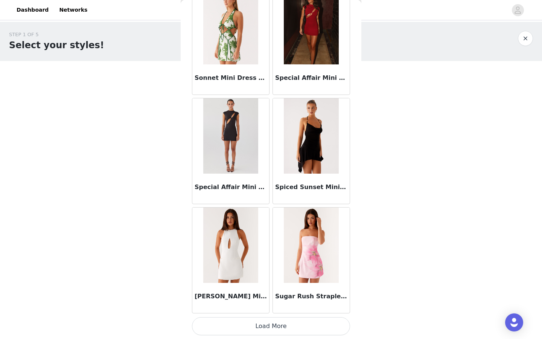
click at [283, 328] on button "Load More" at bounding box center [271, 326] width 158 height 18
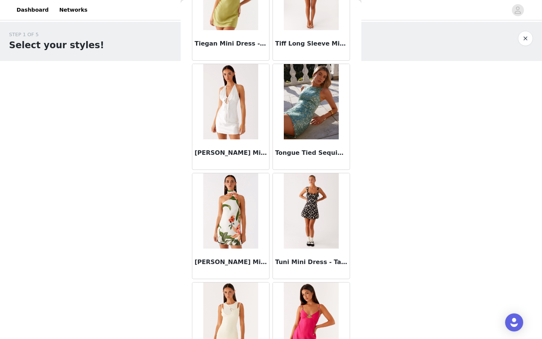
scroll to position [18284, 0]
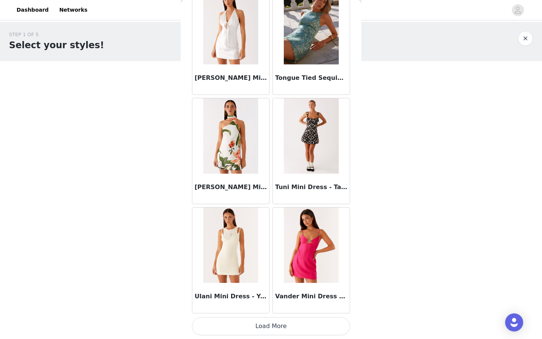
click at [276, 325] on button "Load More" at bounding box center [271, 326] width 158 height 18
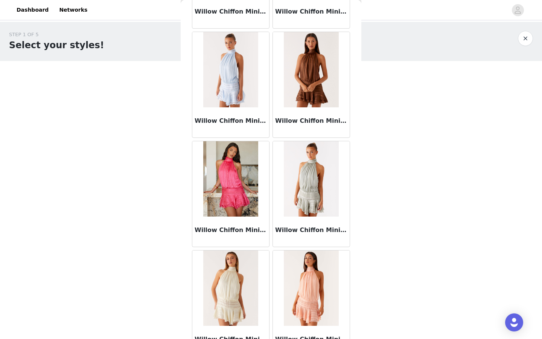
scroll to position [19376, 0]
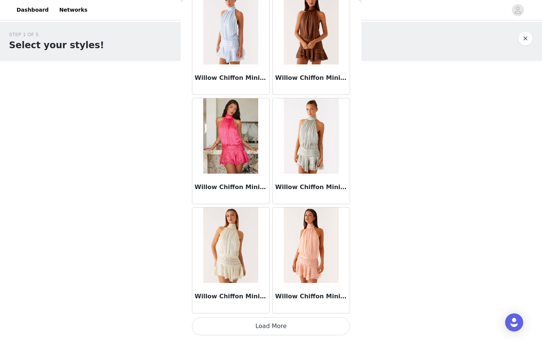
click at [274, 326] on button "Load More" at bounding box center [271, 326] width 158 height 18
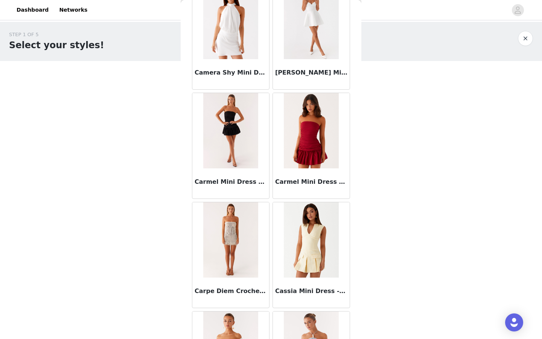
scroll to position [3771, 0]
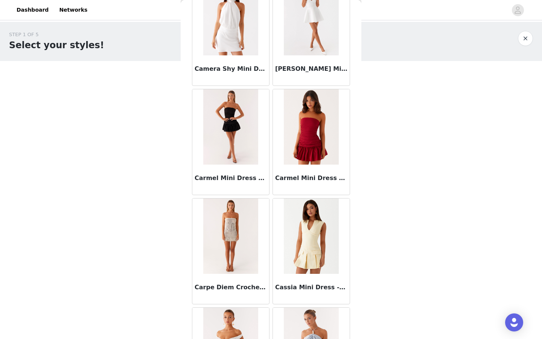
click at [302, 262] on img at bounding box center [311, 235] width 55 height 75
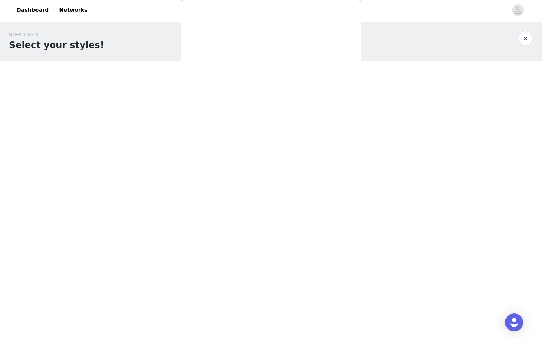
scroll to position [0, 0]
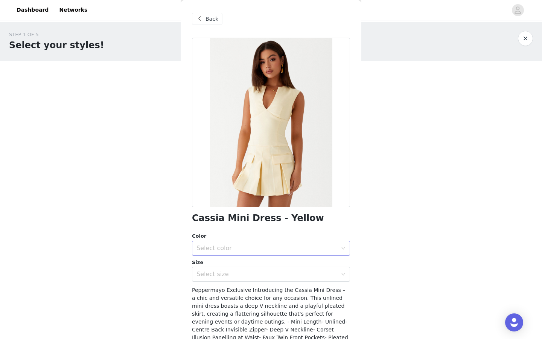
click at [245, 248] on div "Select color" at bounding box center [267, 248] width 141 height 8
click at [232, 262] on li "Yellow" at bounding box center [271, 265] width 158 height 12
click at [233, 272] on div "Select size" at bounding box center [267, 274] width 141 height 8
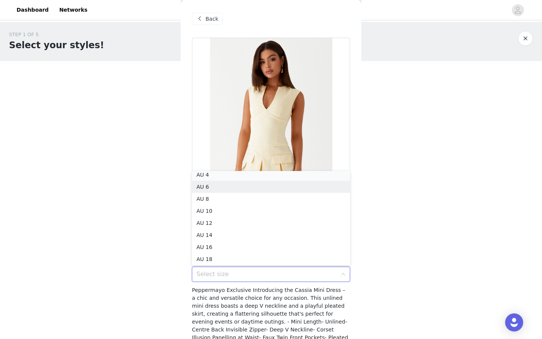
scroll to position [2, 0]
click at [223, 180] on li "AU 4" at bounding box center [271, 177] width 158 height 12
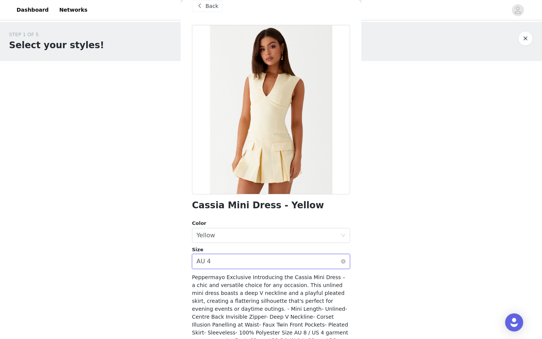
scroll to position [58, 0]
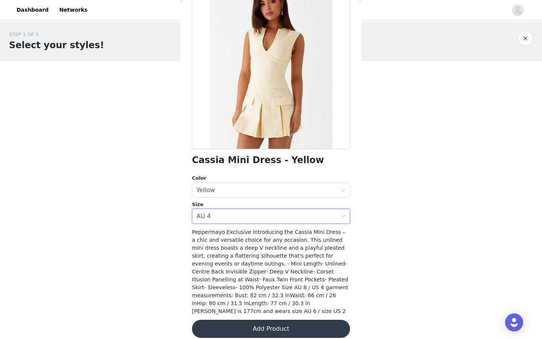
click at [270, 322] on button "Add Product" at bounding box center [271, 329] width 158 height 18
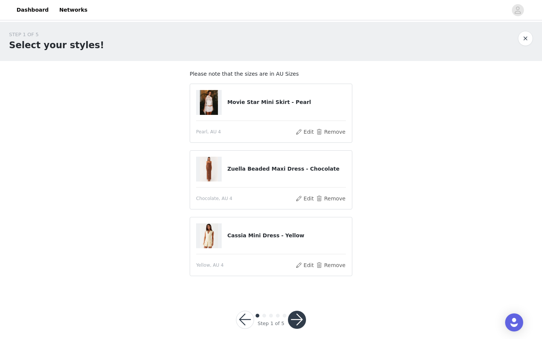
click at [295, 311] on button "button" at bounding box center [297, 320] width 18 height 18
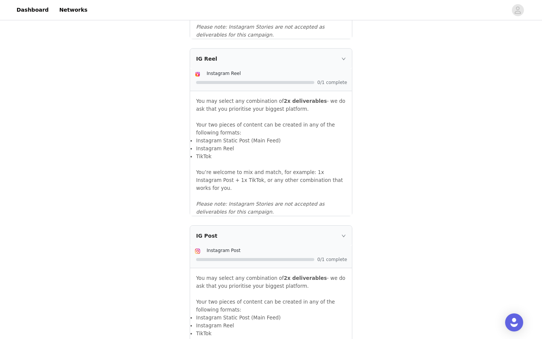
scroll to position [774, 0]
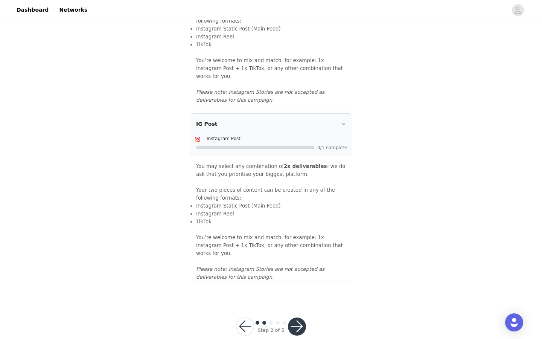
click at [296, 317] on button "button" at bounding box center [297, 326] width 18 height 18
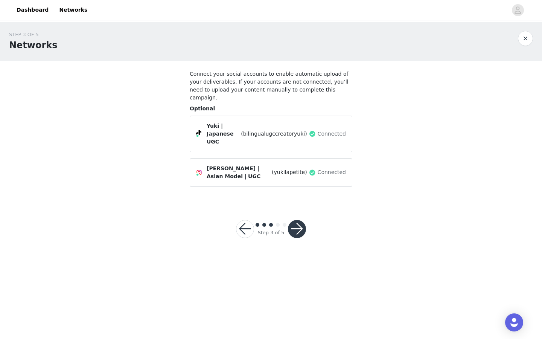
click at [297, 220] on button "button" at bounding box center [297, 229] width 18 height 18
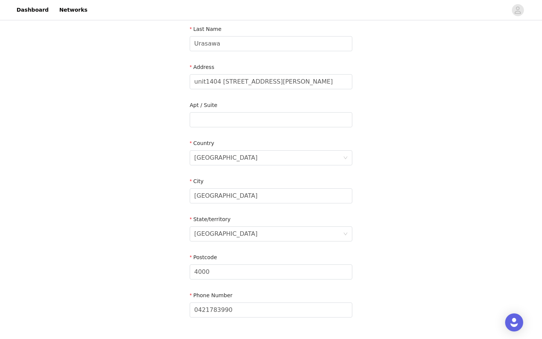
scroll to position [206, 0]
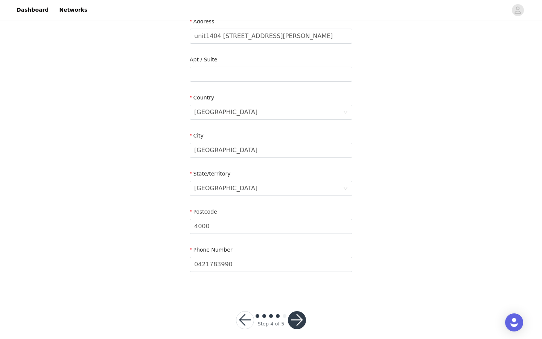
click at [302, 316] on button "button" at bounding box center [297, 320] width 18 height 18
click at [299, 312] on button "button" at bounding box center [297, 320] width 18 height 18
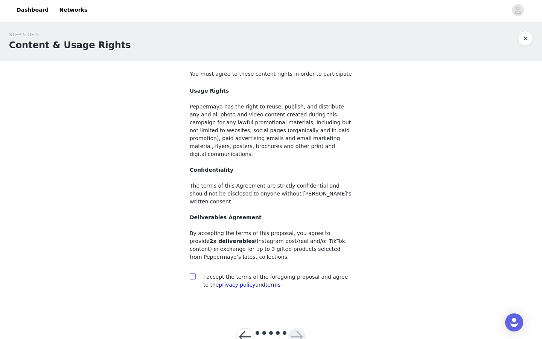
click at [194, 273] on input "checkbox" at bounding box center [192, 275] width 5 height 5
checkbox input "true"
click at [306, 327] on div "Step 5 of 5" at bounding box center [271, 337] width 88 height 36
click at [302, 328] on button "button" at bounding box center [297, 337] width 18 height 18
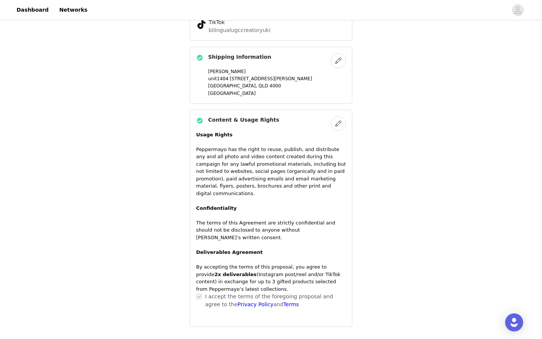
scroll to position [447, 0]
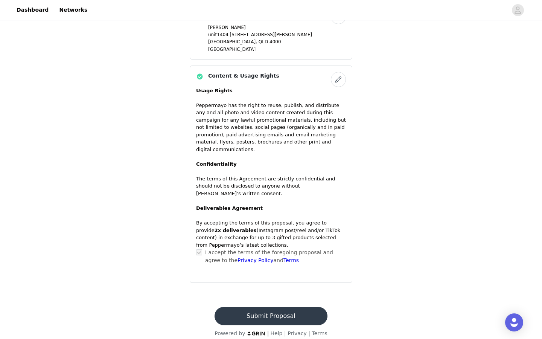
click at [277, 307] on button "Submit Proposal" at bounding box center [271, 316] width 113 height 18
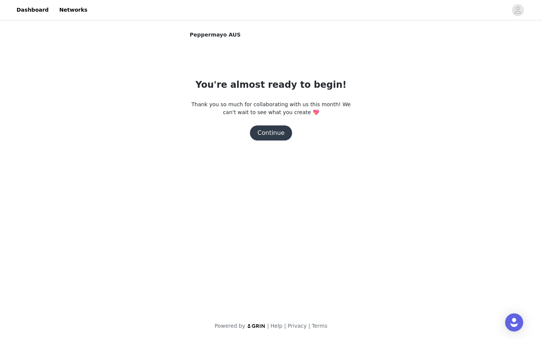
click at [272, 134] on button "Continue" at bounding box center [271, 132] width 42 height 15
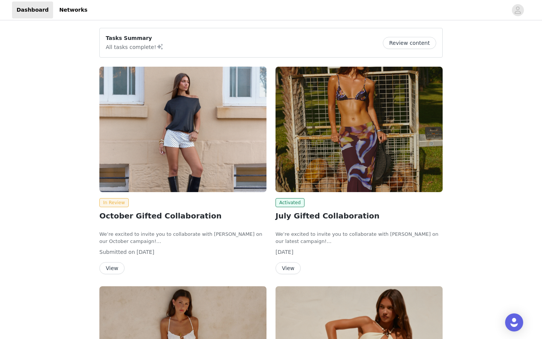
click at [116, 270] on button "View" at bounding box center [111, 268] width 25 height 12
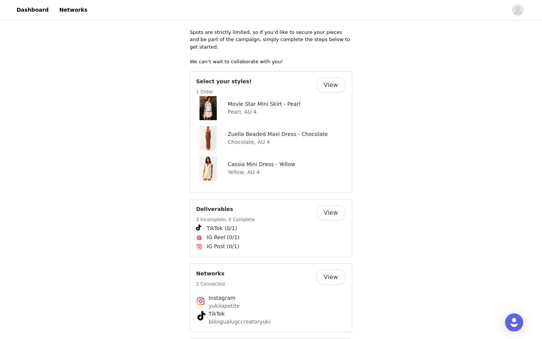
scroll to position [237, 0]
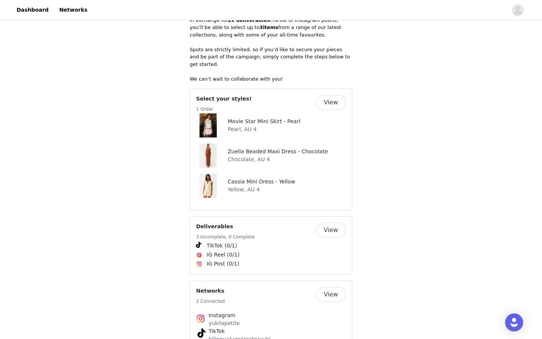
click at [332, 223] on button "View" at bounding box center [331, 230] width 30 height 15
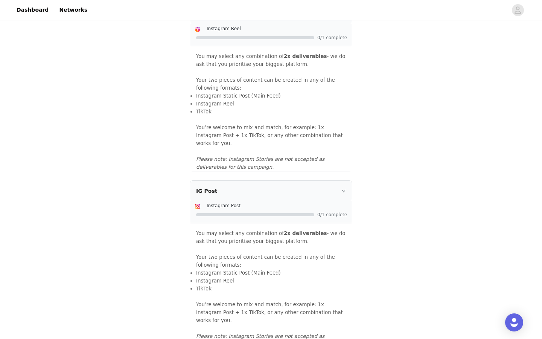
scroll to position [720, 0]
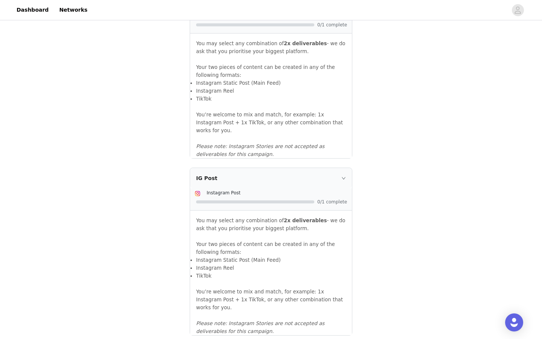
click at [345, 176] on icon "icon: right" at bounding box center [344, 178] width 5 height 5
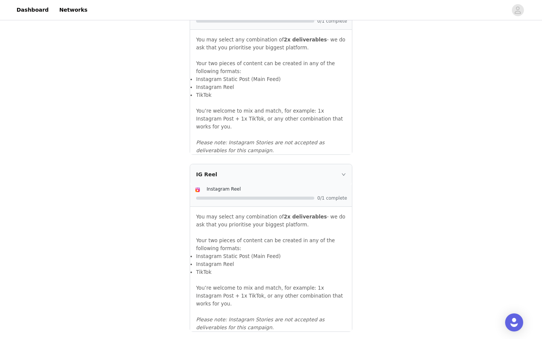
scroll to position [553, 0]
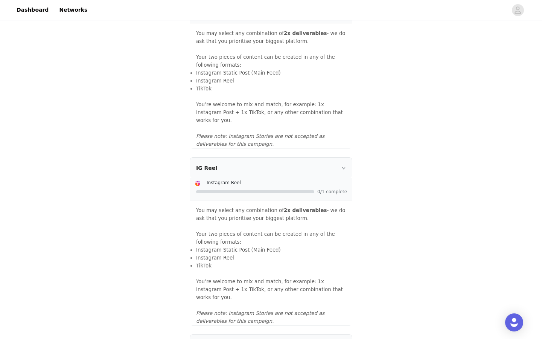
click at [343, 169] on icon "icon: right" at bounding box center [344, 168] width 5 height 5
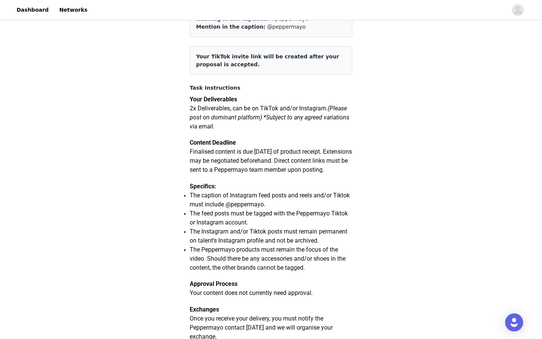
scroll to position [0, 0]
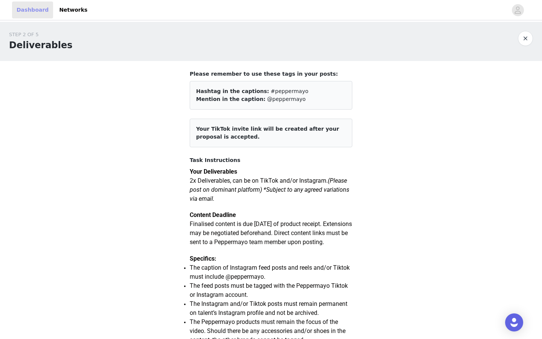
click at [35, 13] on link "Dashboard" at bounding box center [32, 10] width 41 height 17
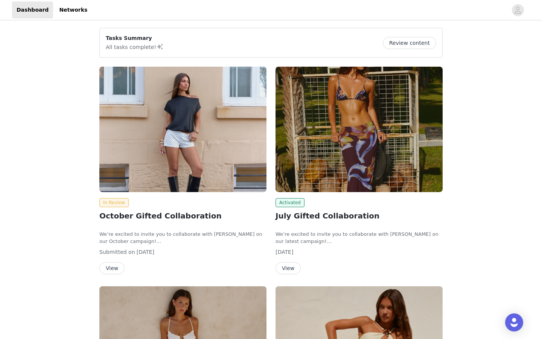
click at [117, 269] on button "View" at bounding box center [111, 268] width 25 height 12
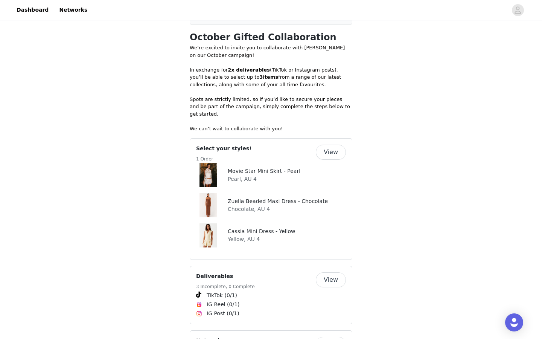
scroll to position [191, 0]
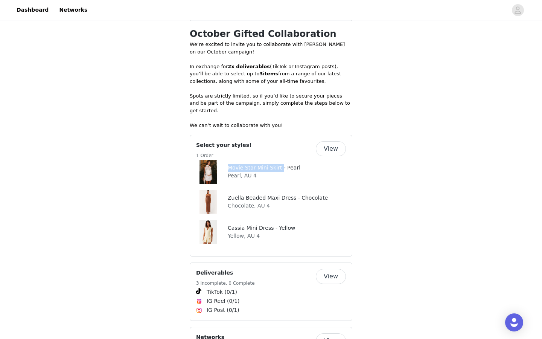
drag, startPoint x: 229, startPoint y: 161, endPoint x: 279, endPoint y: 161, distance: 49.7
click at [279, 164] on h4 "Movie Star Mini Skirt - Pearl" at bounding box center [264, 168] width 73 height 8
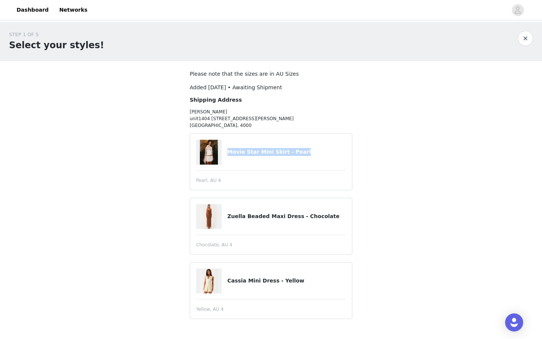
drag, startPoint x: 228, startPoint y: 152, endPoint x: 308, endPoint y: 156, distance: 80.6
click at [308, 156] on h4 "Movie Star Mini Skirt - Pearl" at bounding box center [286, 152] width 119 height 8
copy h4 "Movie Star Mini Skirt - Pearl"
click at [27, 8] on link "Dashboard" at bounding box center [32, 10] width 41 height 17
